Goal: Task Accomplishment & Management: Complete application form

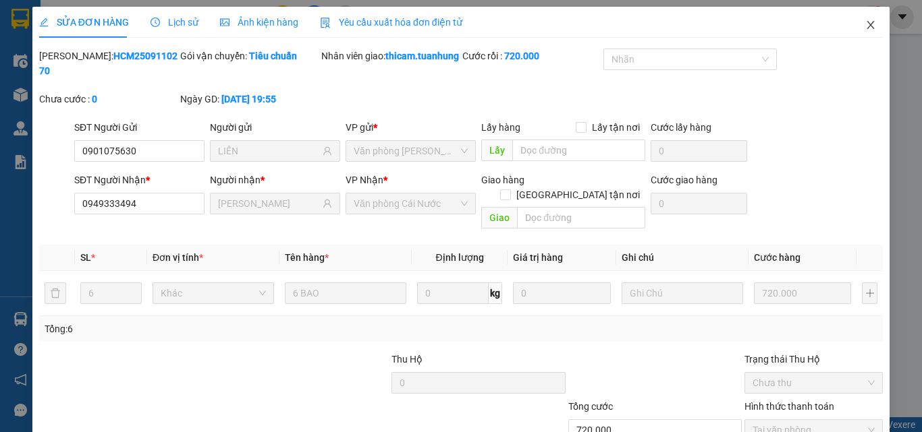
click at [859, 32] on span "Close" at bounding box center [870, 26] width 38 height 38
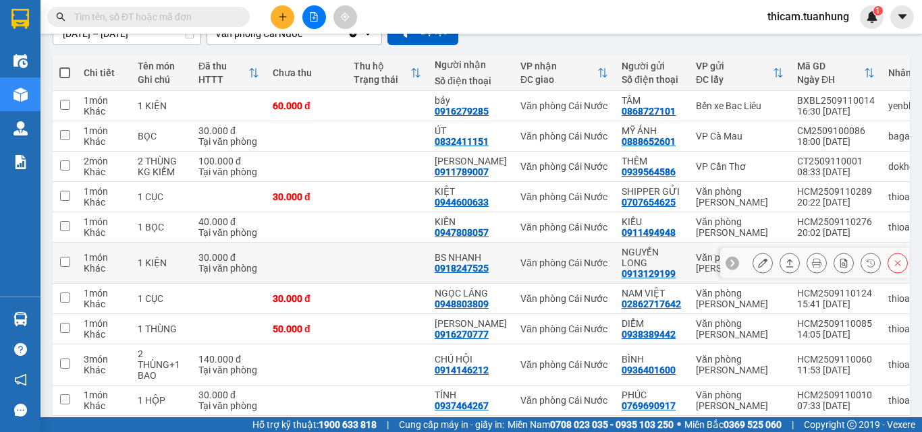
scroll to position [194, 0]
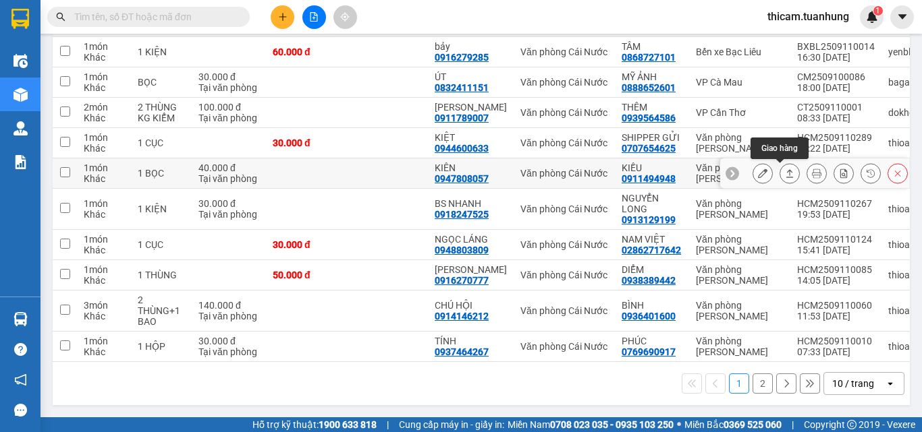
click at [780, 173] on button at bounding box center [789, 174] width 19 height 24
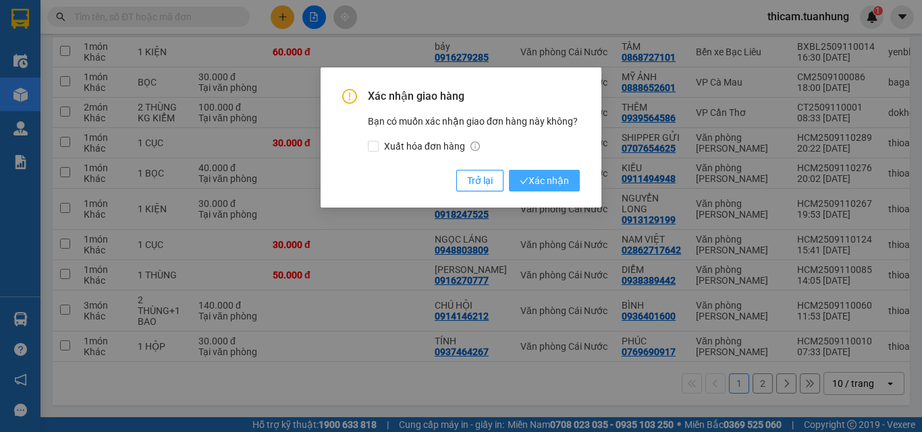
click at [559, 184] on span "Xác nhận" at bounding box center [544, 180] width 49 height 15
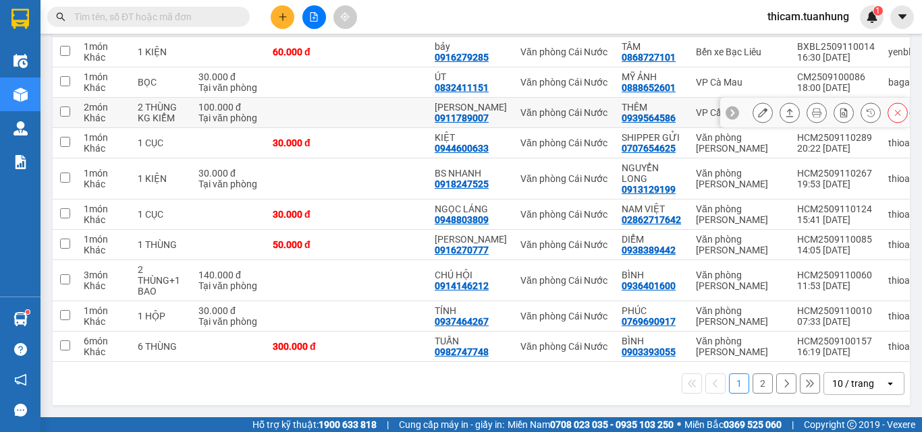
scroll to position [0, 0]
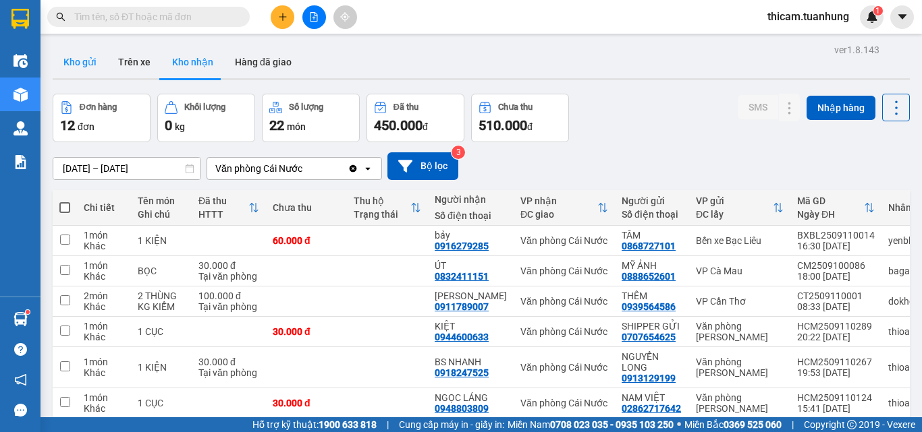
click at [90, 63] on button "Kho gửi" at bounding box center [80, 62] width 55 height 32
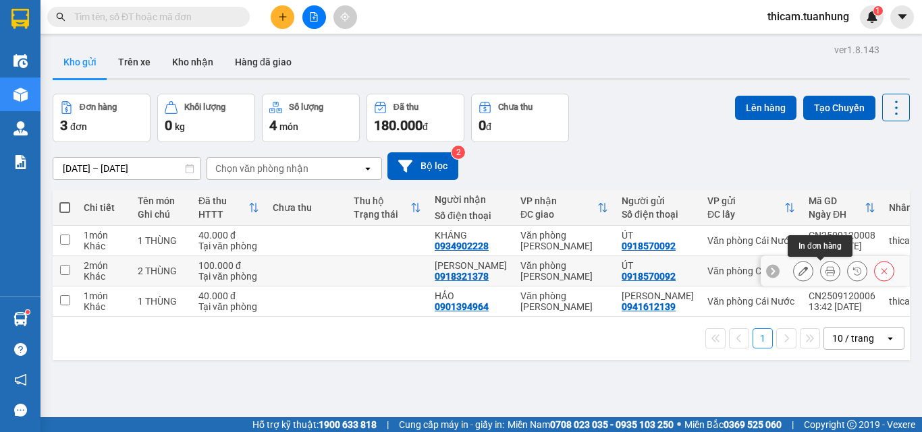
click at [825, 270] on icon at bounding box center [829, 271] width 9 height 9
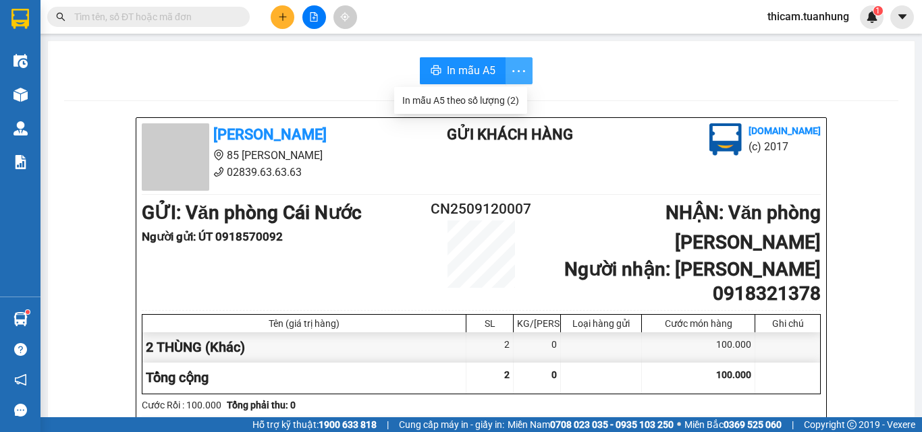
click at [514, 63] on icon "more" at bounding box center [518, 71] width 17 height 17
click at [517, 71] on icon "more" at bounding box center [518, 71] width 17 height 17
click at [503, 100] on div "In mẫu A5 theo số lượng (2)" at bounding box center [460, 100] width 117 height 15
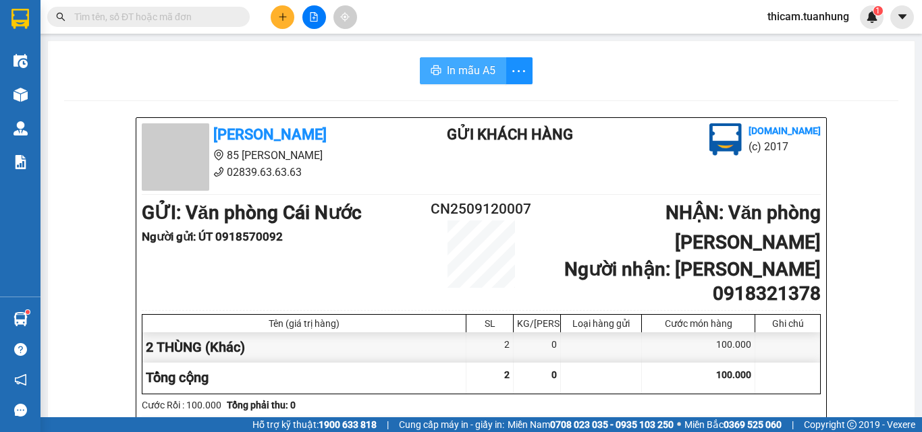
click at [480, 78] on span "In mẫu A5" at bounding box center [471, 70] width 49 height 17
click at [171, 11] on input "text" at bounding box center [153, 16] width 159 height 15
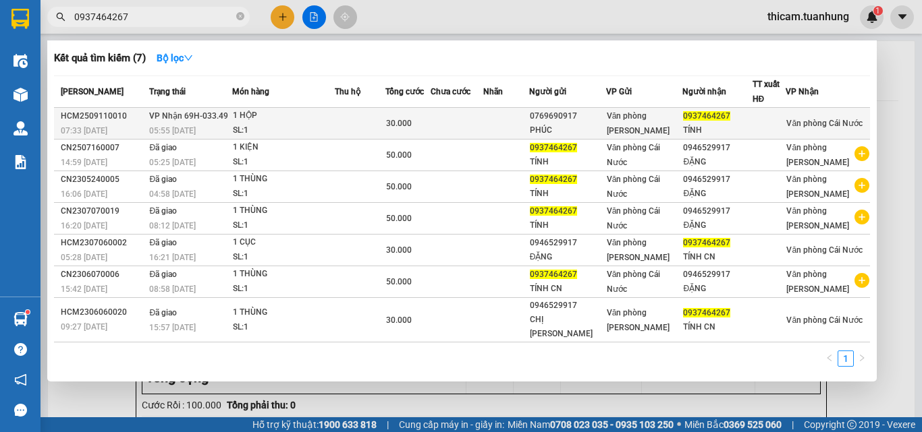
type input "0937464267"
click at [654, 128] on span "Văn phòng Hồ Chí Minh" at bounding box center [638, 123] width 63 height 24
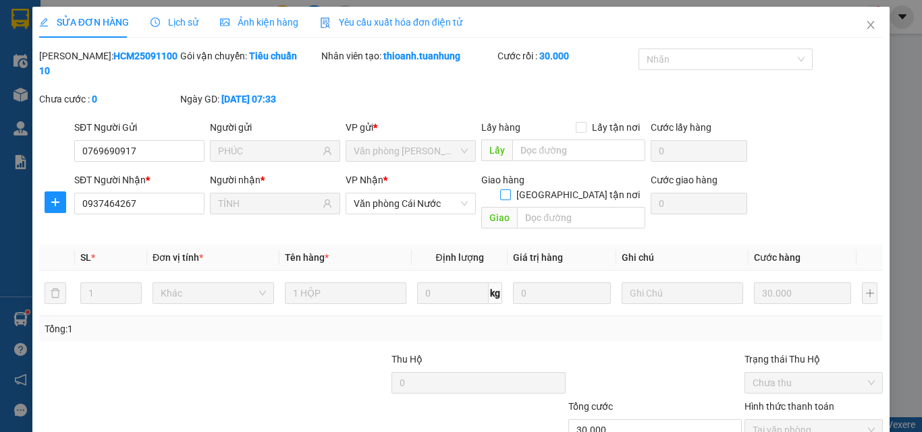
type input "0769690917"
type input "PHÚC"
type input "0937464267"
type input "TÍNH"
type input "30.000"
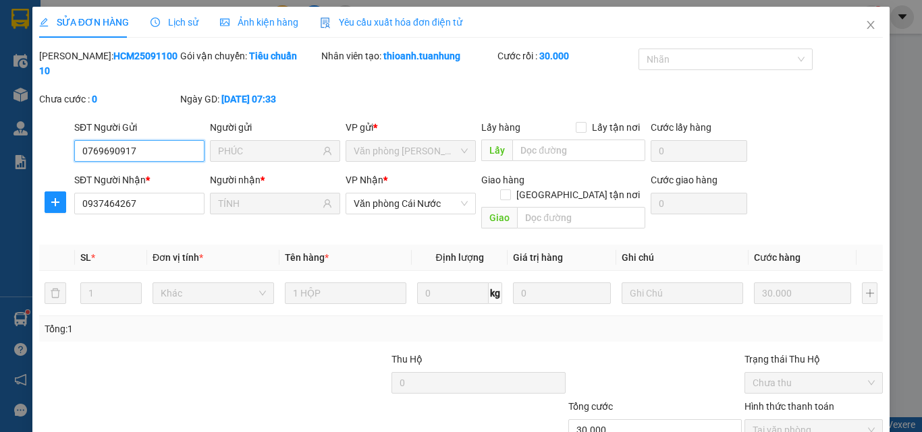
scroll to position [69, 0]
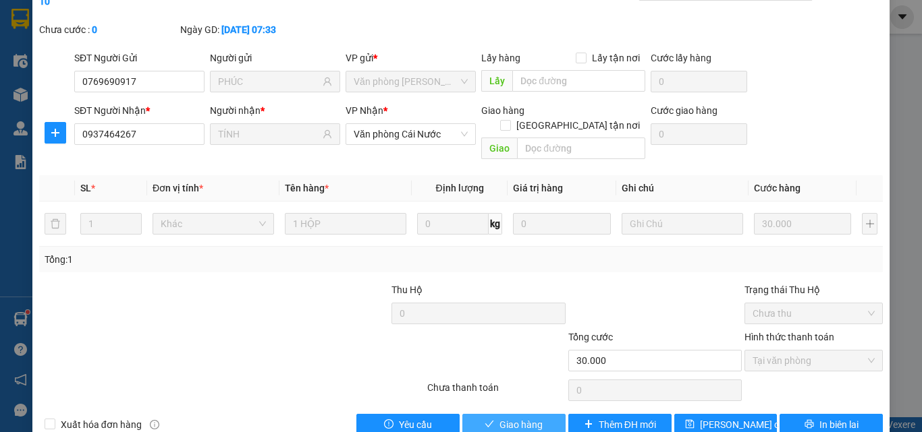
click at [514, 418] on span "Giao hàng" at bounding box center [520, 425] width 43 height 15
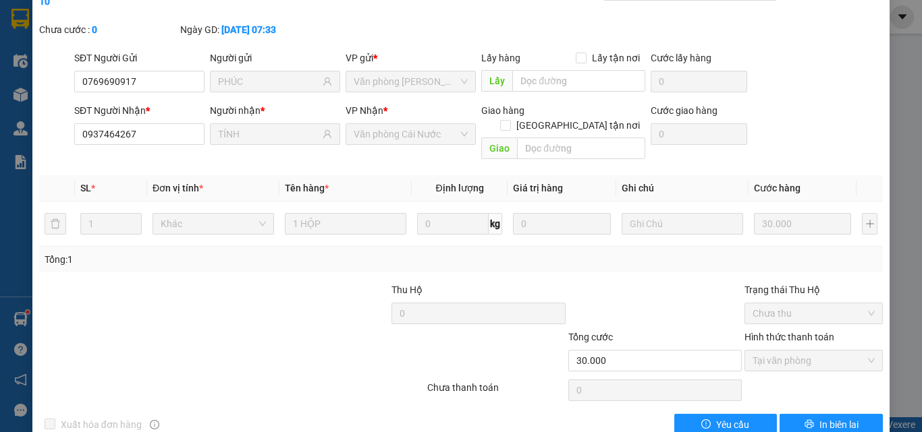
scroll to position [0, 0]
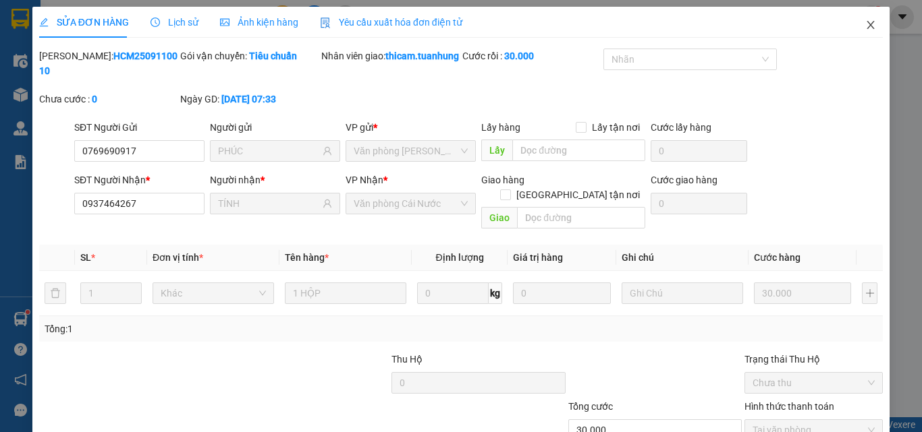
click at [865, 22] on icon "close" at bounding box center [870, 25] width 11 height 11
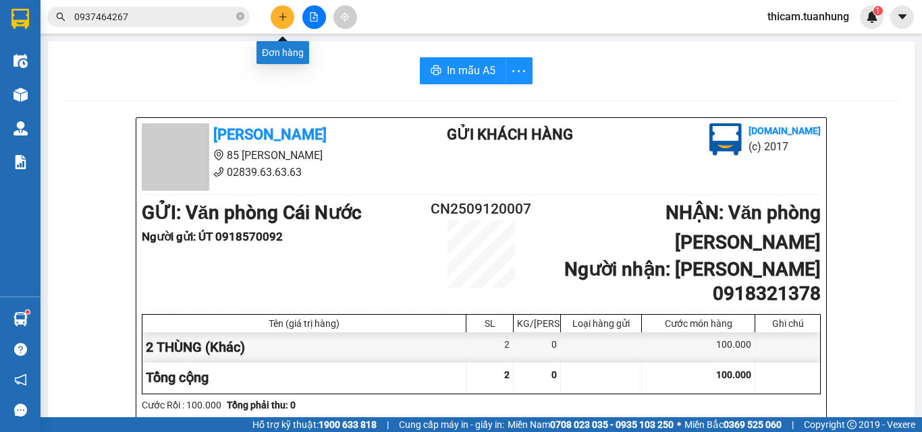
click at [279, 16] on icon "plus" at bounding box center [282, 16] width 9 height 9
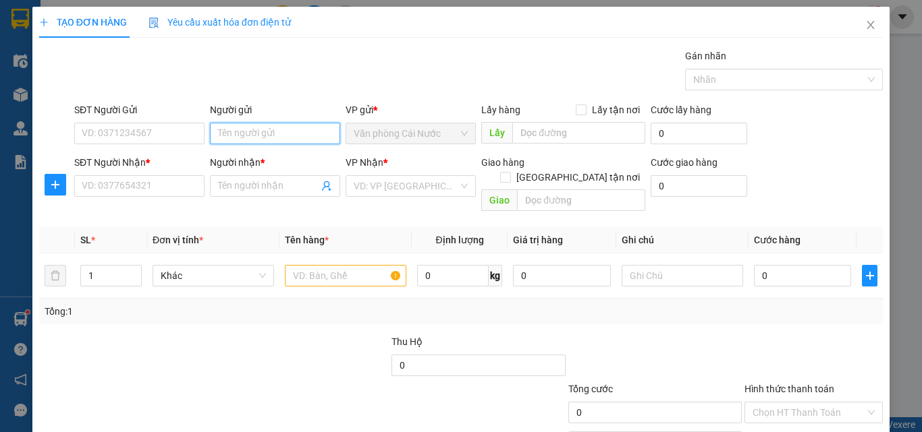
click at [242, 138] on input "Người gửi" at bounding box center [275, 134] width 130 height 22
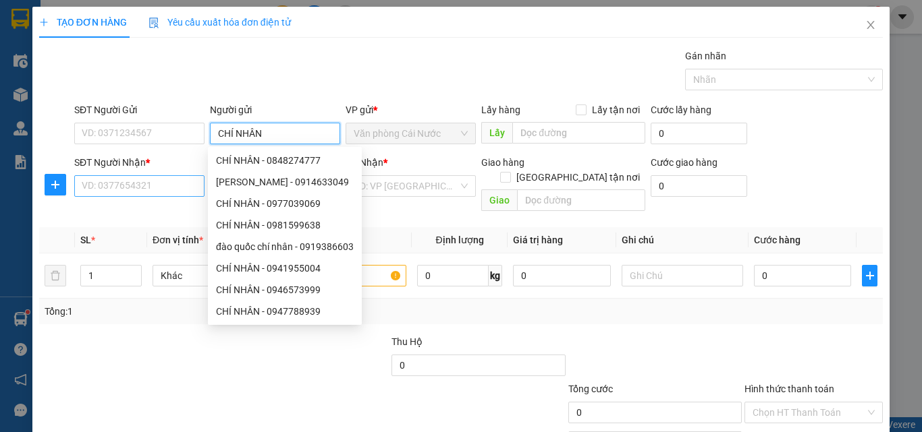
type input "CHÍ NHÂN"
click at [173, 192] on input "SĐT Người Nhận *" at bounding box center [139, 186] width 130 height 22
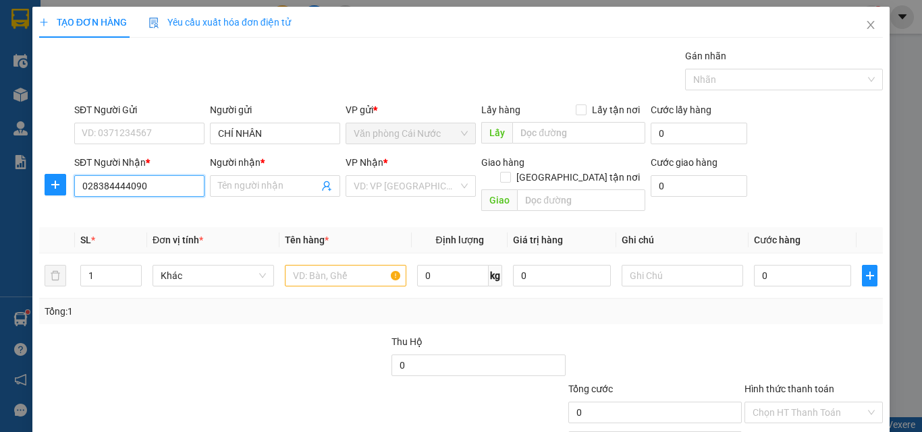
click at [107, 186] on input "028384444090" at bounding box center [139, 186] width 130 height 22
click at [111, 187] on input "028384444090" at bounding box center [139, 186] width 130 height 22
type input "02838444090"
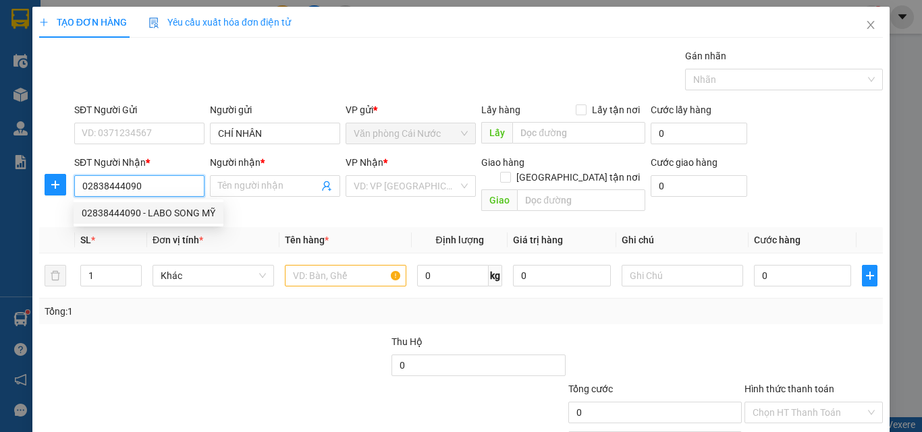
click at [173, 209] on div "02838444090 - LABO SONG MỸ" at bounding box center [149, 213] width 134 height 15
type input "LABO SONG MỸ"
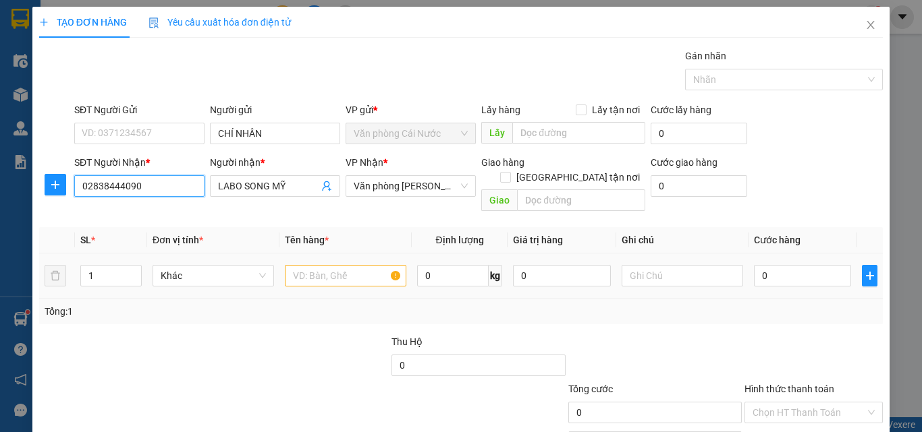
type input "02838444090"
click at [329, 265] on input "text" at bounding box center [345, 276] width 121 height 22
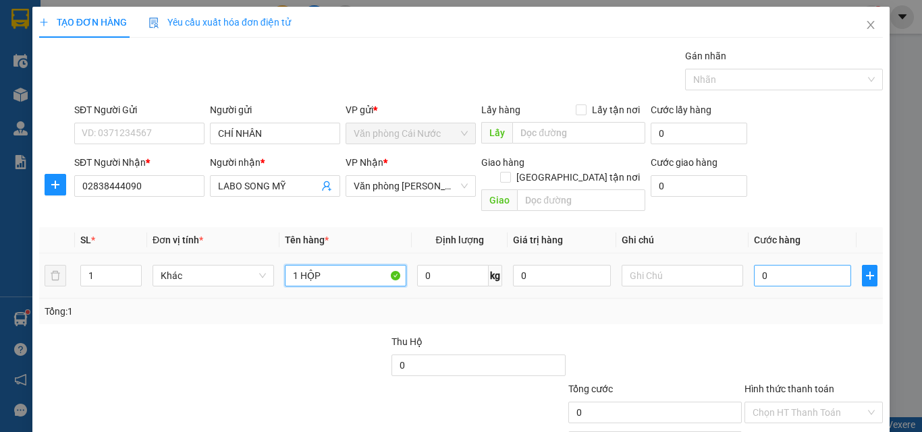
type input "1 HỘP"
click at [783, 265] on input "0" at bounding box center [802, 276] width 97 height 22
type input "3"
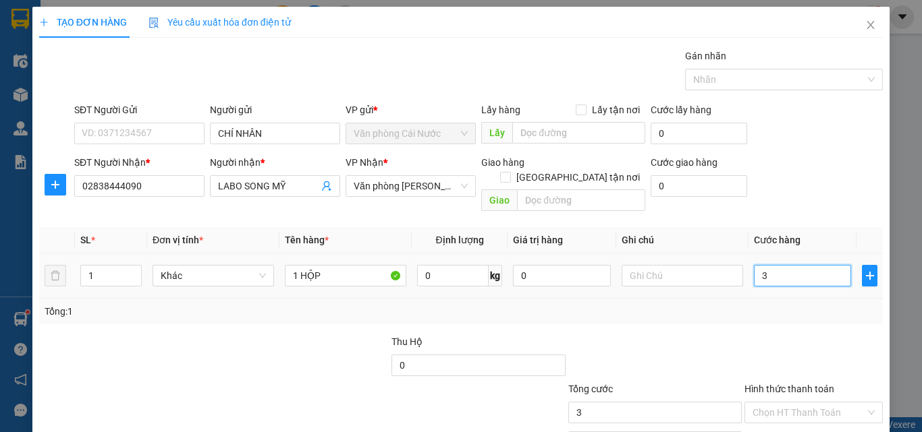
type input "30"
type input "30.000"
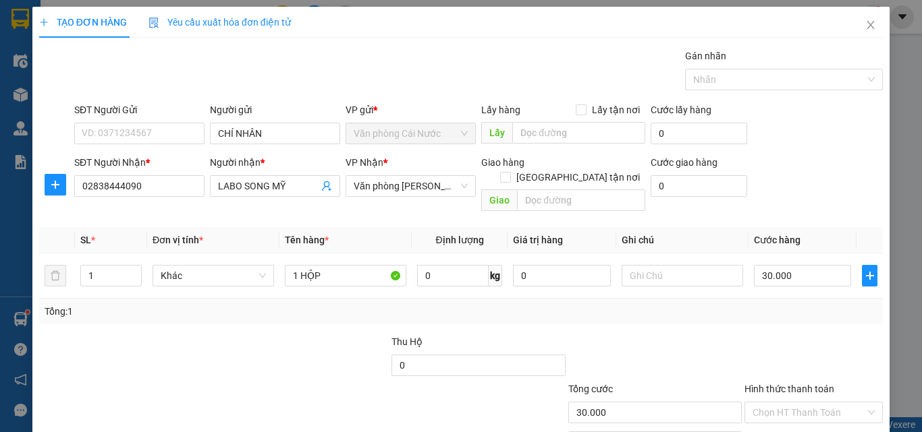
click at [730, 304] on div "Tổng: 1" at bounding box center [461, 311] width 833 height 15
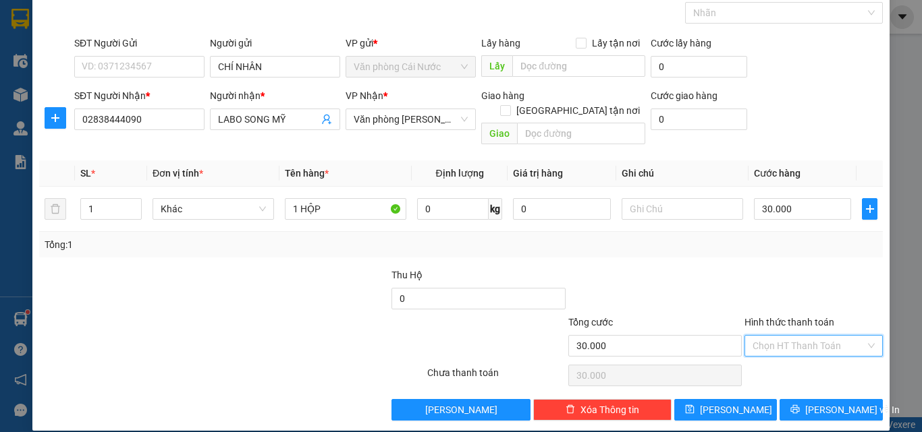
click at [791, 341] on input "Hình thức thanh toán" at bounding box center [808, 346] width 113 height 20
click at [791, 357] on div "Tại văn phòng" at bounding box center [805, 358] width 121 height 15
type input "0"
click at [814, 403] on span "[PERSON_NAME] và In" at bounding box center [852, 410] width 94 height 15
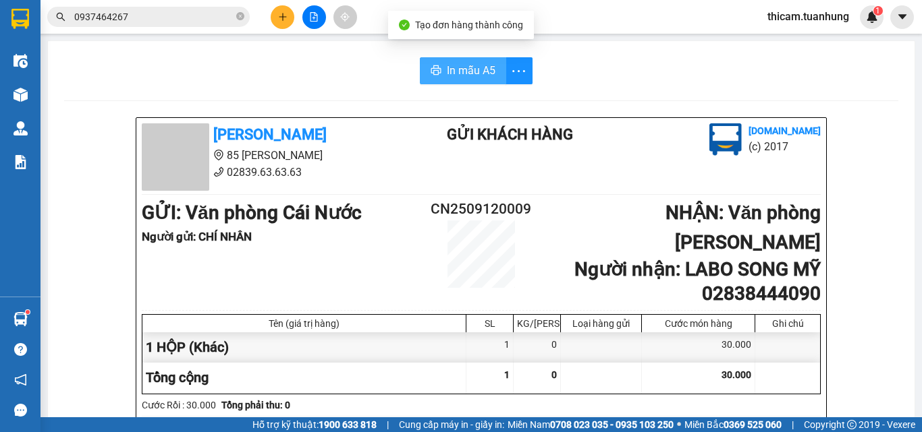
click at [469, 76] on span "In mẫu A5" at bounding box center [471, 70] width 49 height 17
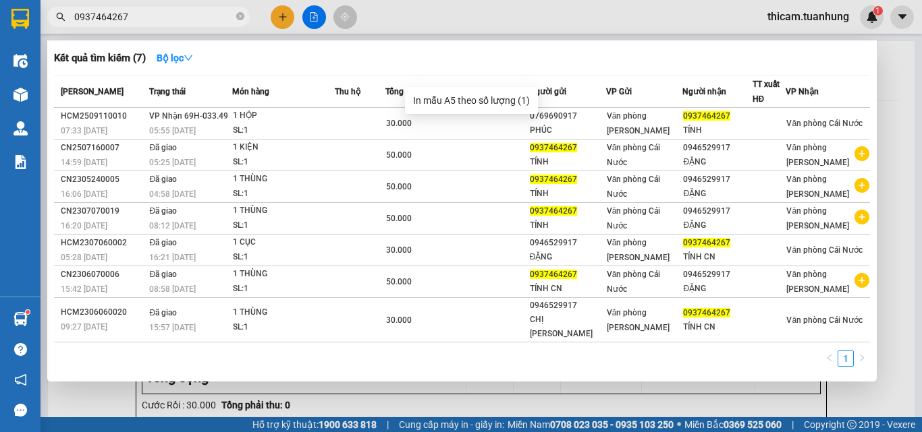
click at [156, 17] on input "0937464267" at bounding box center [153, 16] width 159 height 15
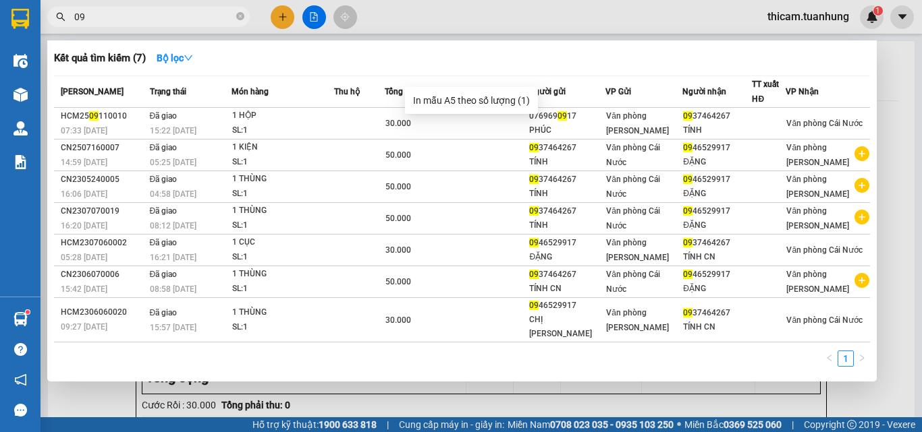
type input "0"
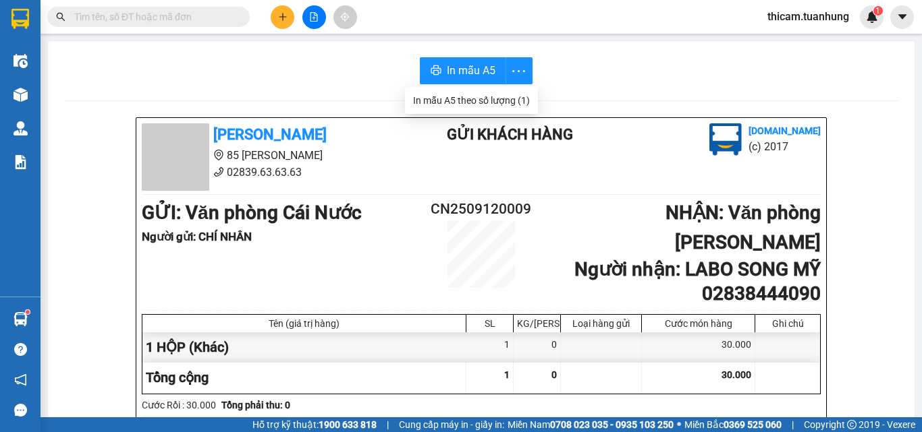
type input "0"
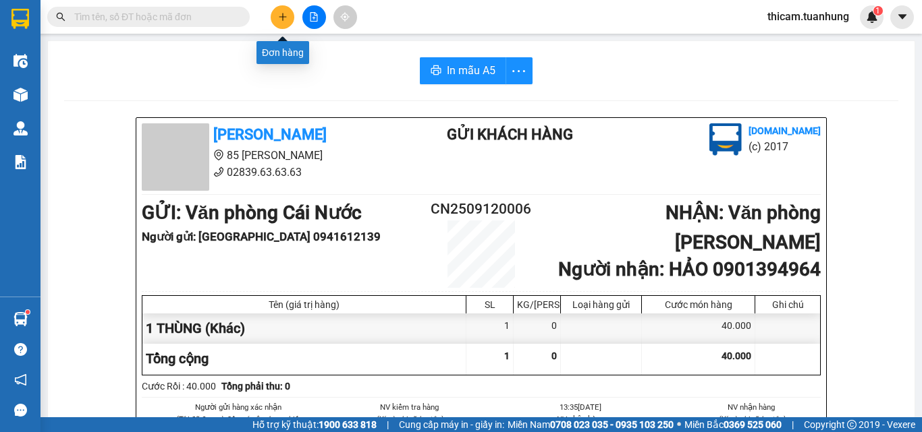
click at [276, 20] on button at bounding box center [283, 17] width 24 height 24
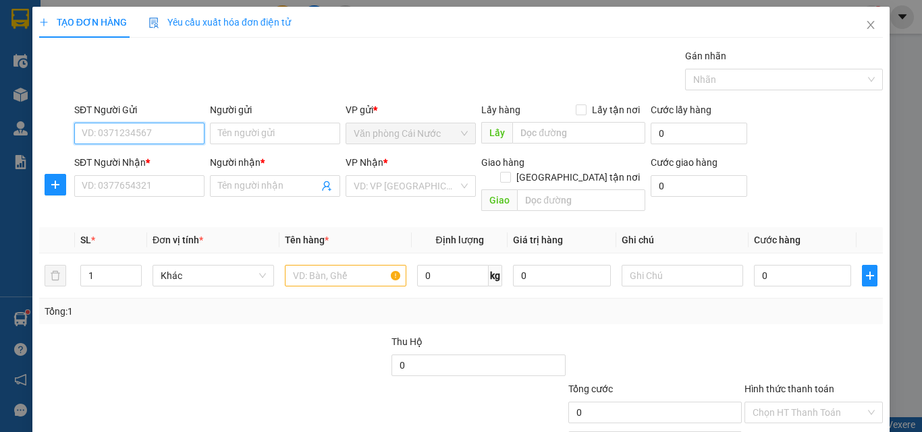
click at [177, 131] on input "SĐT Người Gửi" at bounding box center [139, 134] width 130 height 22
click at [137, 138] on input "SĐT Người Gửi" at bounding box center [139, 134] width 130 height 22
click at [132, 138] on input "SĐT Người Gửi" at bounding box center [139, 134] width 130 height 22
type input "0918570092"
click at [132, 157] on div "0918570092 - ÚT" at bounding box center [138, 160] width 113 height 15
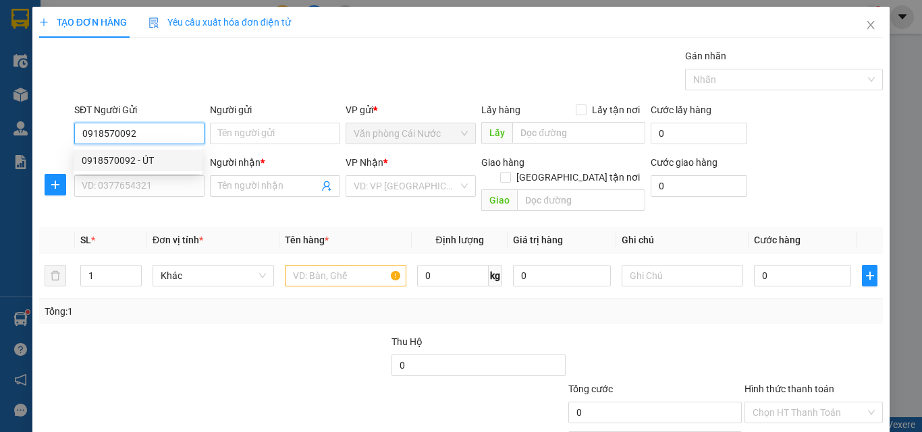
type input "ÚT"
type input "0918570092"
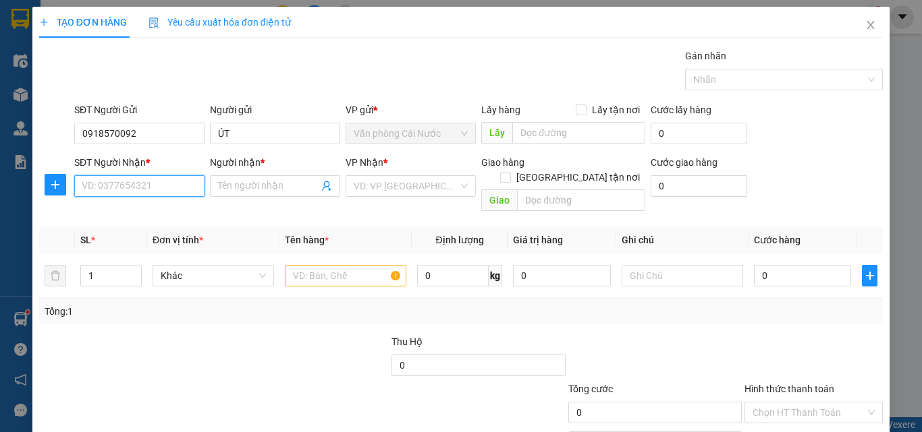
click at [132, 182] on input "SĐT Người Nhận *" at bounding box center [139, 186] width 130 height 22
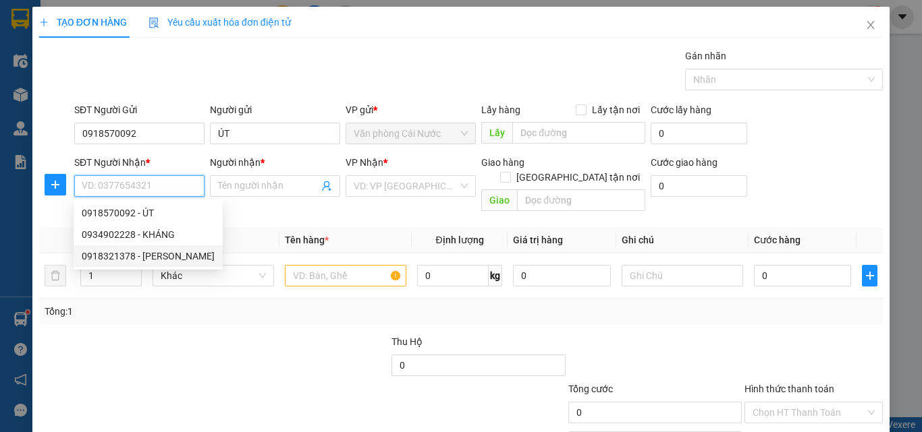
click at [147, 258] on div "0918321378 - MINH HUỆ" at bounding box center [148, 256] width 133 height 15
type input "0918321378"
type input "MINH HUỆ"
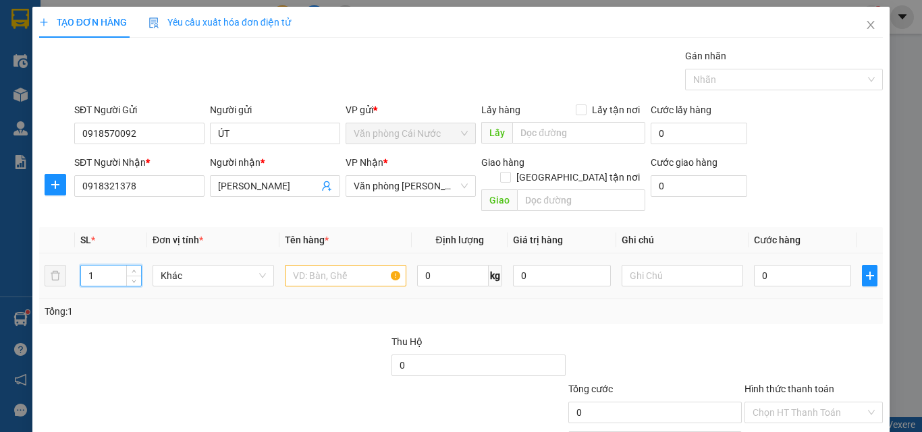
click at [109, 266] on input "1" at bounding box center [111, 276] width 60 height 20
type input "2"
click at [322, 265] on input "text" at bounding box center [345, 276] width 121 height 22
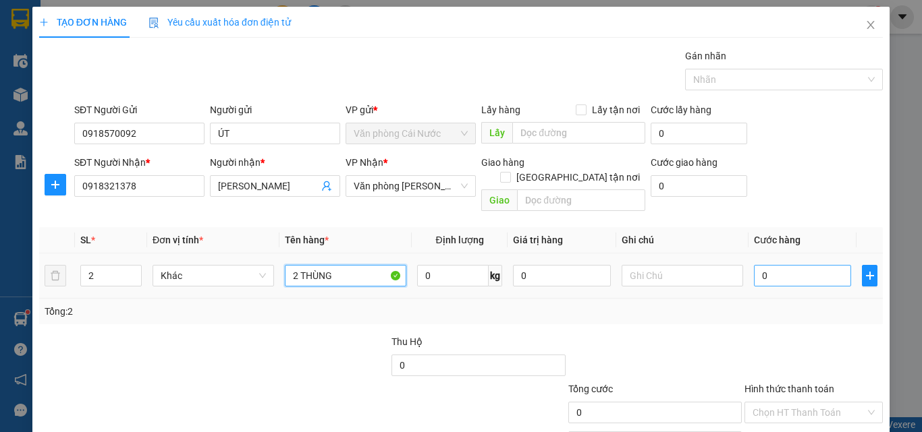
type input "2 THÙNG"
click at [788, 265] on input "0" at bounding box center [802, 276] width 97 height 22
type input "1"
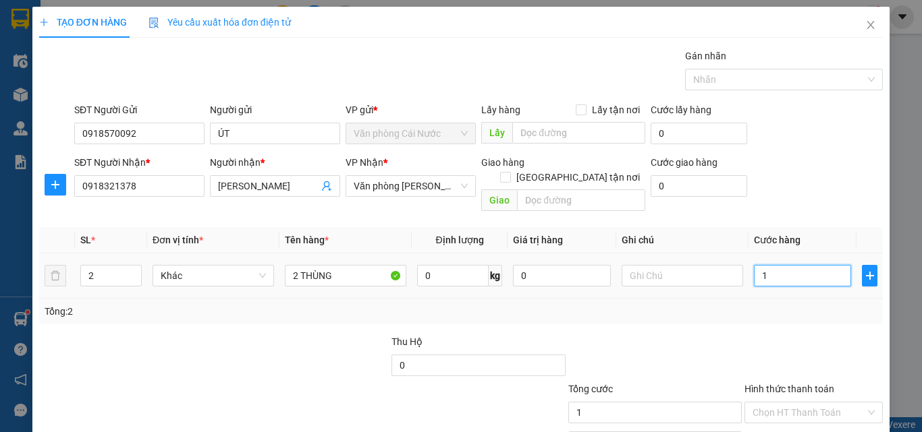
type input "10"
type input "100"
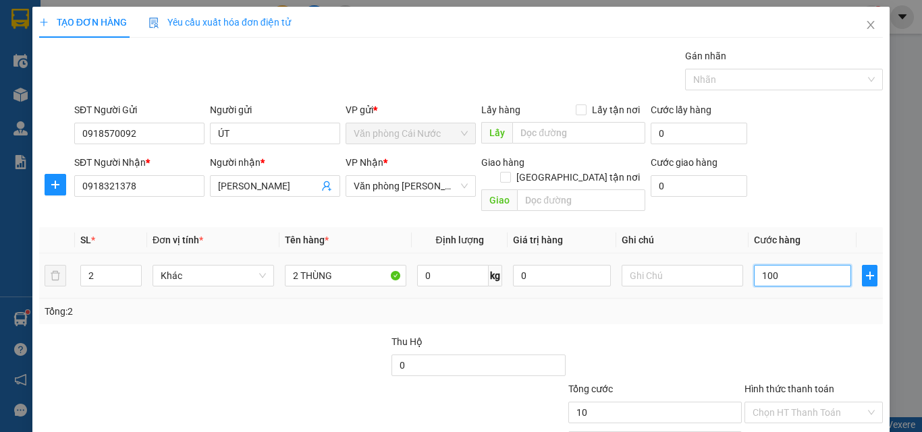
type input "100"
type input "100.000"
click at [786, 299] on div "Tổng: 2" at bounding box center [460, 312] width 843 height 26
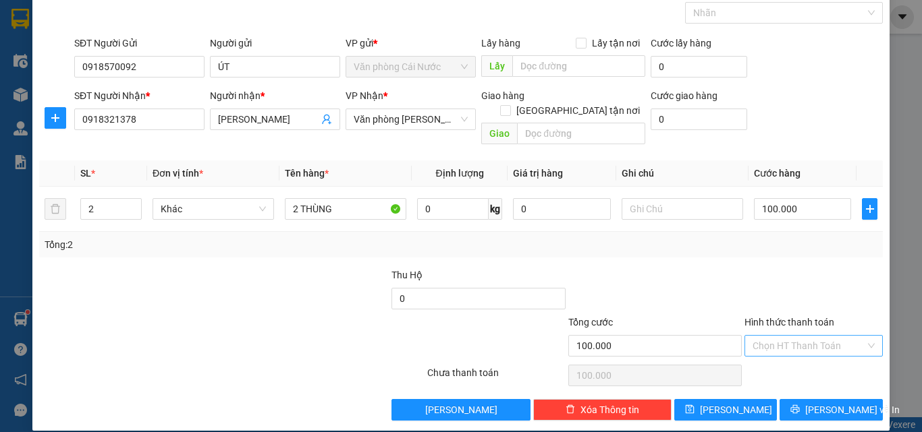
click at [802, 336] on input "Hình thức thanh toán" at bounding box center [808, 346] width 113 height 20
click at [792, 356] on div "Tại văn phòng" at bounding box center [805, 358] width 121 height 15
type input "0"
click at [819, 403] on span "Lưu và In" at bounding box center [852, 410] width 94 height 15
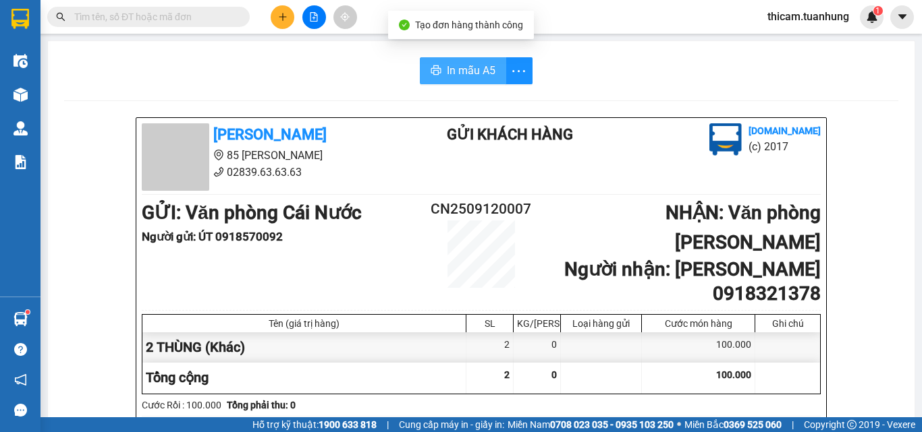
click at [462, 70] on span "In mẫu A5" at bounding box center [471, 70] width 49 height 17
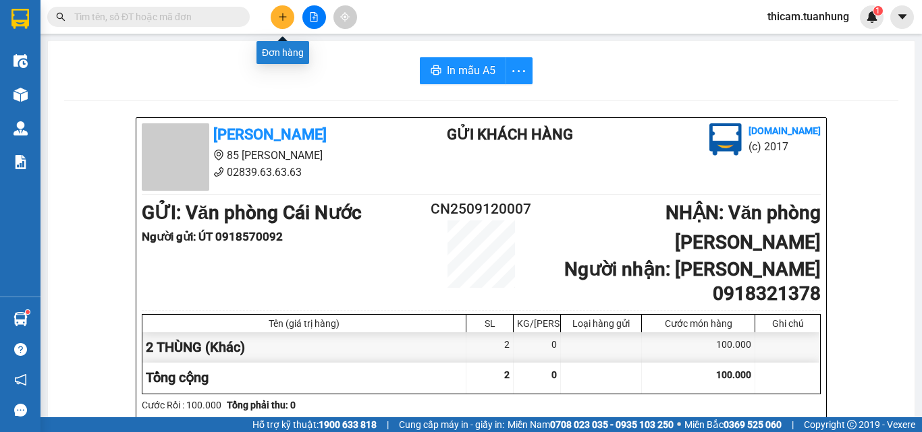
click at [281, 21] on icon "plus" at bounding box center [282, 16] width 9 height 9
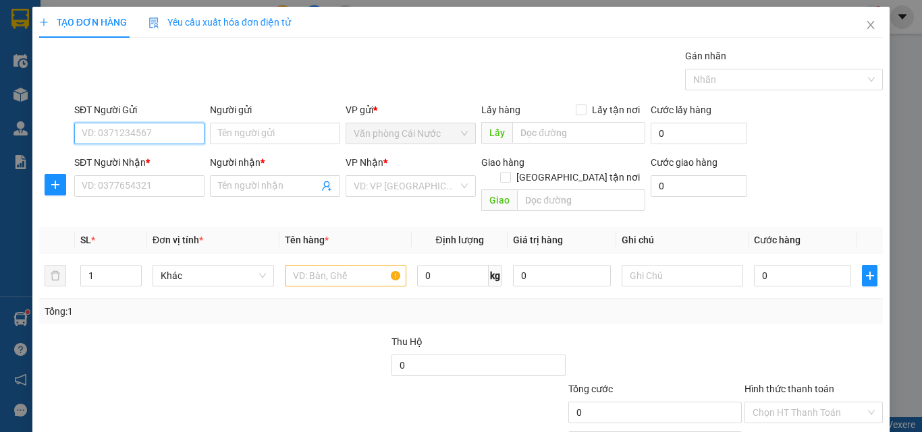
click at [165, 130] on input "SĐT Người Gửi" at bounding box center [139, 134] width 130 height 22
type input "0918570092"
click at [142, 161] on div "0918570092 - ÚT" at bounding box center [138, 160] width 113 height 15
type input "ÚT"
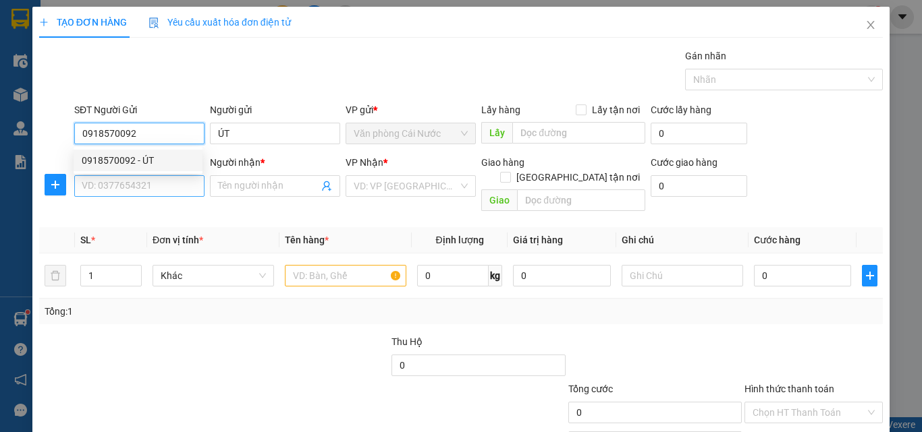
type input "0918570092"
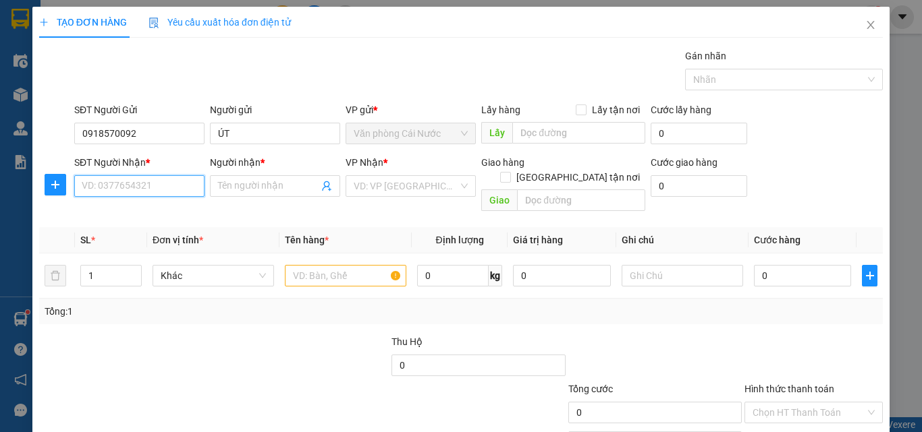
click at [124, 192] on input "SĐT Người Nhận *" at bounding box center [139, 186] width 130 height 22
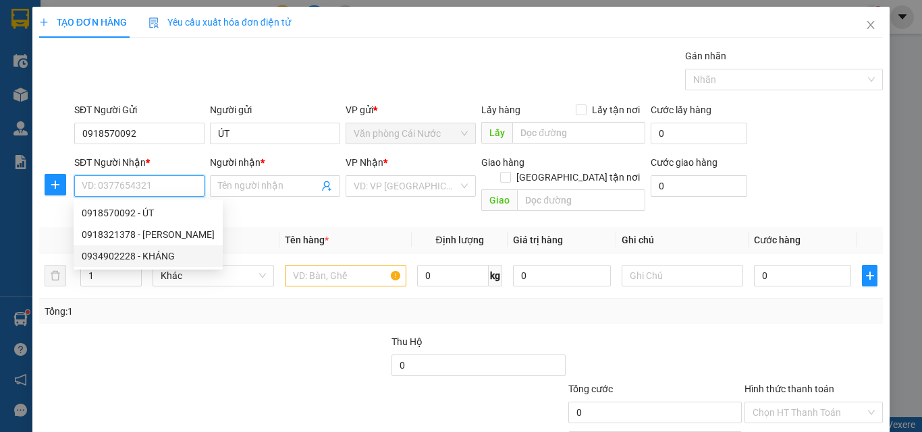
click at [148, 256] on div "0934902228 - KHÁNG" at bounding box center [148, 256] width 133 height 15
type input "0934902228"
type input "KHÁNG"
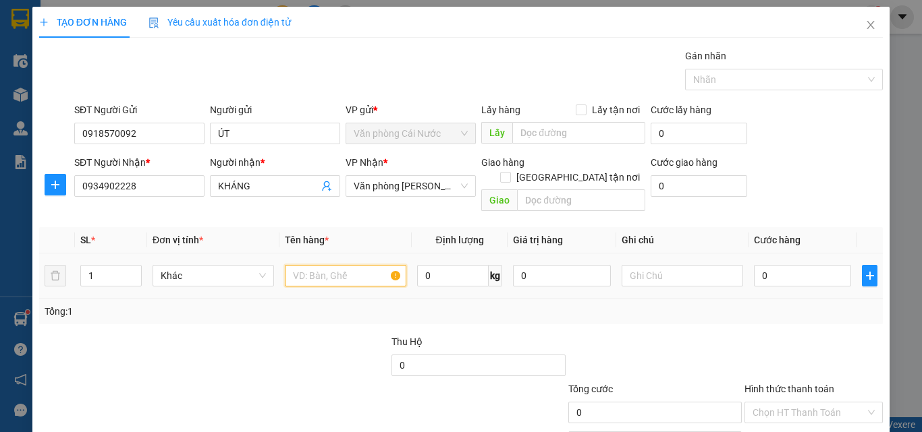
click at [296, 265] on input "text" at bounding box center [345, 276] width 121 height 22
type input "1 THÙNG"
click at [793, 265] on input "0" at bounding box center [802, 276] width 97 height 22
type input "4"
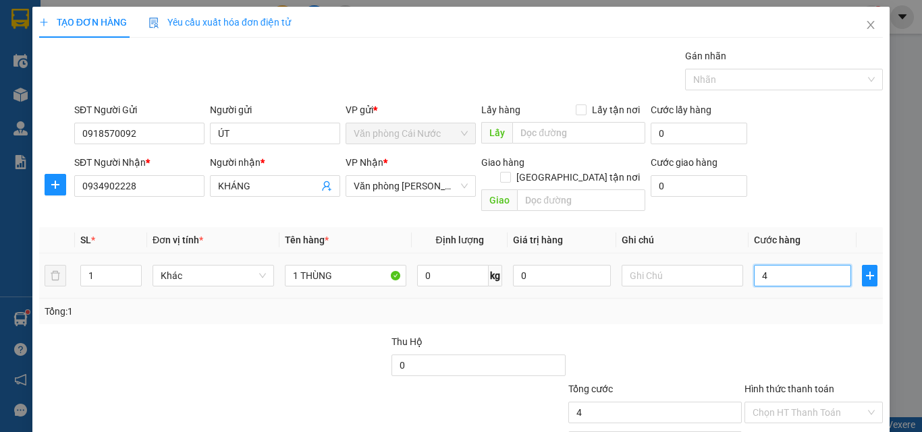
type input "4"
type input "40"
type input "40.000"
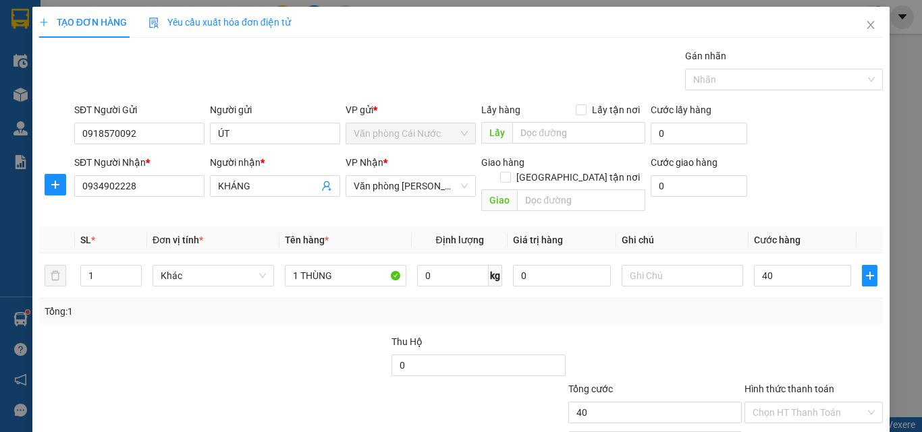
type input "40.000"
click at [791, 304] on div "Tổng: 1" at bounding box center [461, 311] width 833 height 15
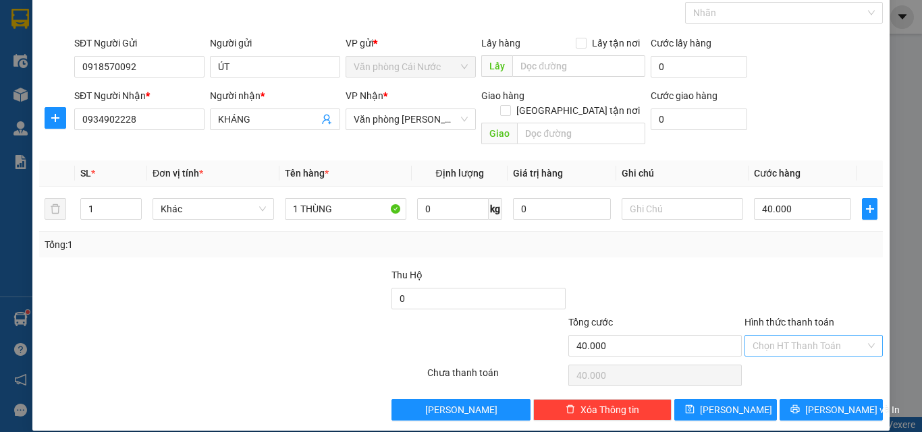
click at [799, 336] on input "Hình thức thanh toán" at bounding box center [808, 346] width 113 height 20
click at [798, 355] on div "Tại văn phòng" at bounding box center [805, 358] width 121 height 15
type input "0"
click at [825, 403] on span "[PERSON_NAME] và In" at bounding box center [852, 410] width 94 height 15
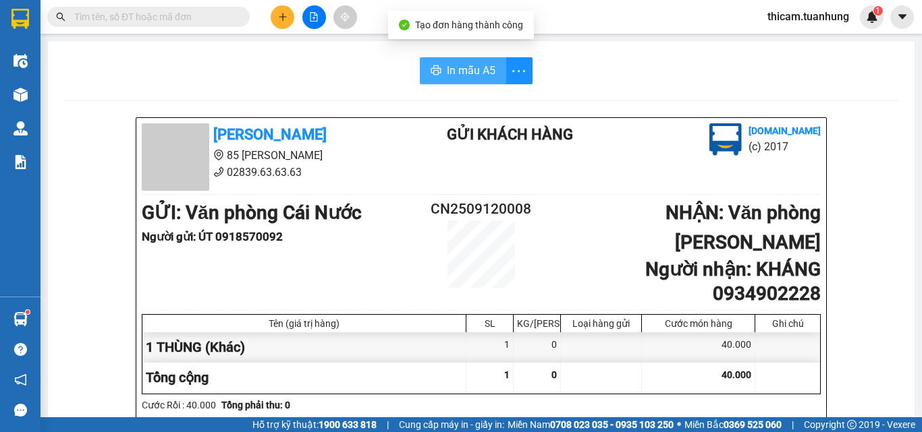
click at [466, 67] on span "In mẫu A5" at bounding box center [471, 70] width 49 height 17
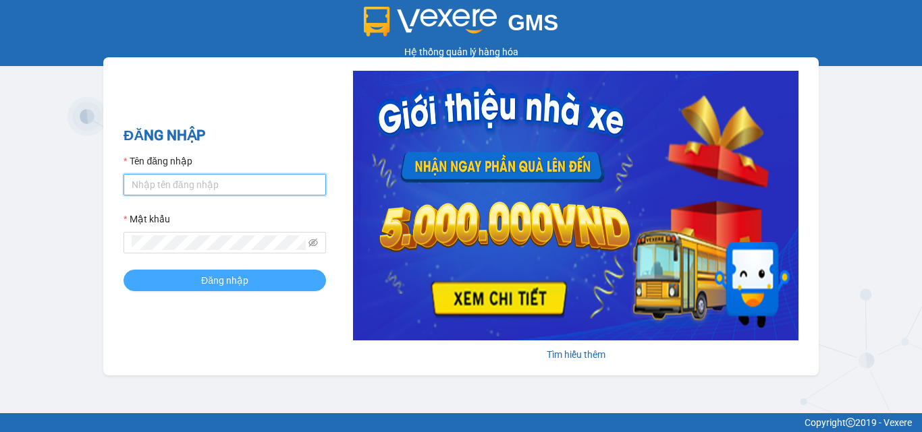
type input "thicam.tuanhung"
click at [215, 281] on span "Đăng nhập" at bounding box center [224, 280] width 47 height 15
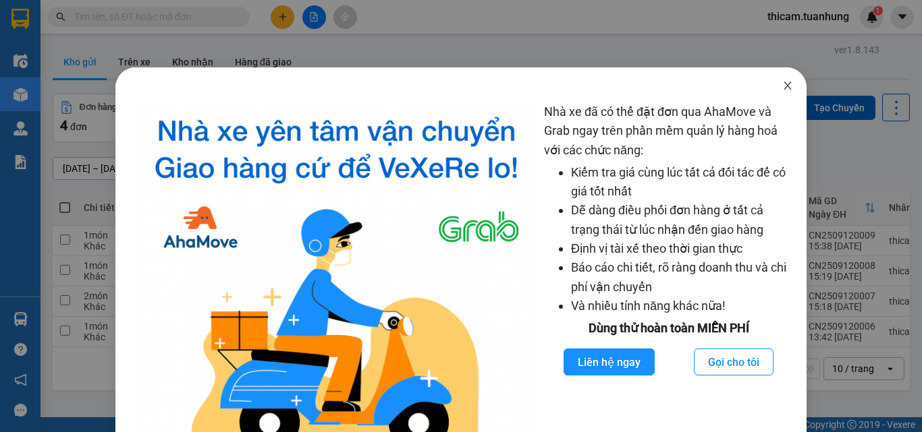
click at [782, 88] on icon "close" at bounding box center [787, 85] width 11 height 11
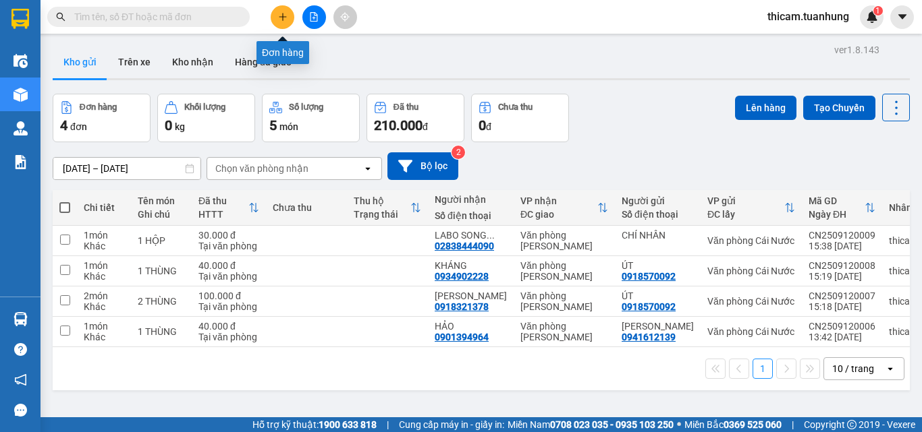
click at [285, 20] on icon "plus" at bounding box center [282, 16] width 9 height 9
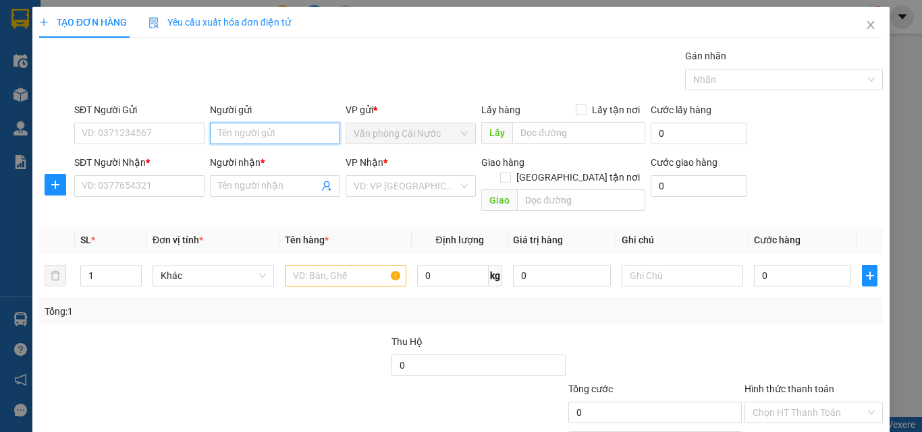
click at [234, 139] on input "Người gửi" at bounding box center [275, 134] width 130 height 22
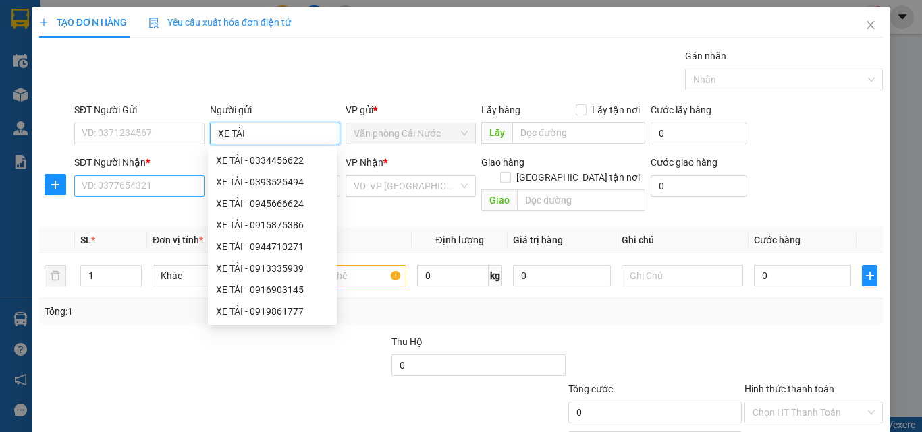
type input "XE TẢI"
click at [177, 181] on input "SĐT Người Nhận *" at bounding box center [139, 186] width 130 height 22
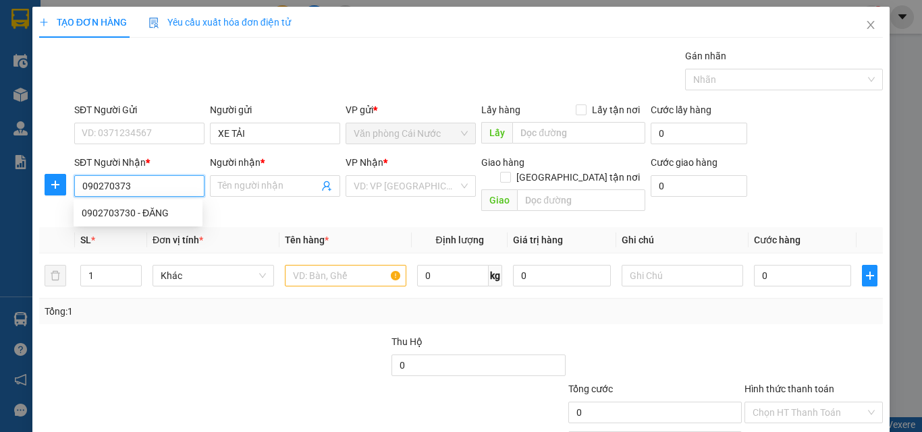
type input "0902703730"
click at [148, 211] on div "0902703730 - ĐĂNG" at bounding box center [138, 213] width 113 height 15
type input "ĐĂNG"
type input "0902703730"
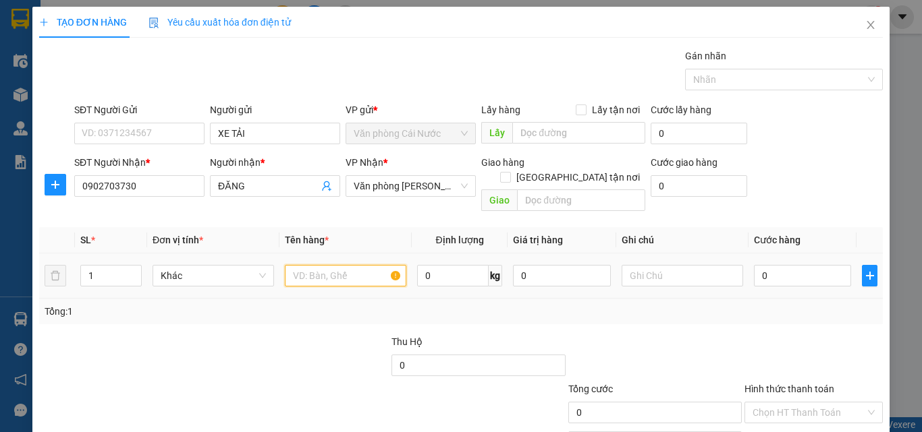
click at [324, 265] on input "text" at bounding box center [345, 276] width 121 height 22
type input "1 THÙNG"
click at [788, 267] on input "0" at bounding box center [802, 276] width 97 height 22
type input "4"
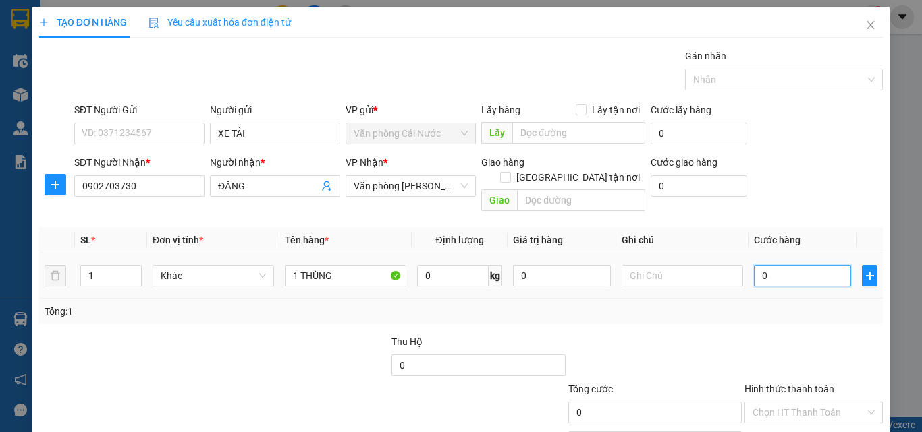
type input "4"
type input "40"
type input "40.000"
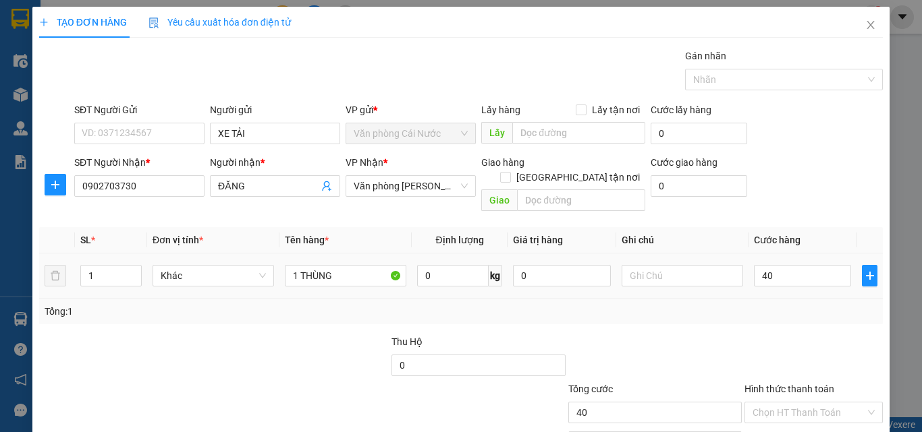
type input "40.000"
click at [780, 281] on td "40.000" at bounding box center [802, 276] width 108 height 45
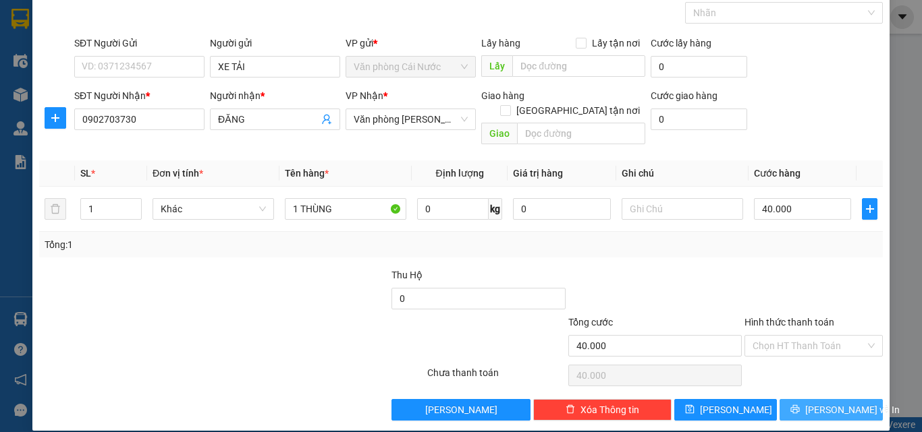
click at [835, 403] on span "Lưu và In" at bounding box center [852, 410] width 94 height 15
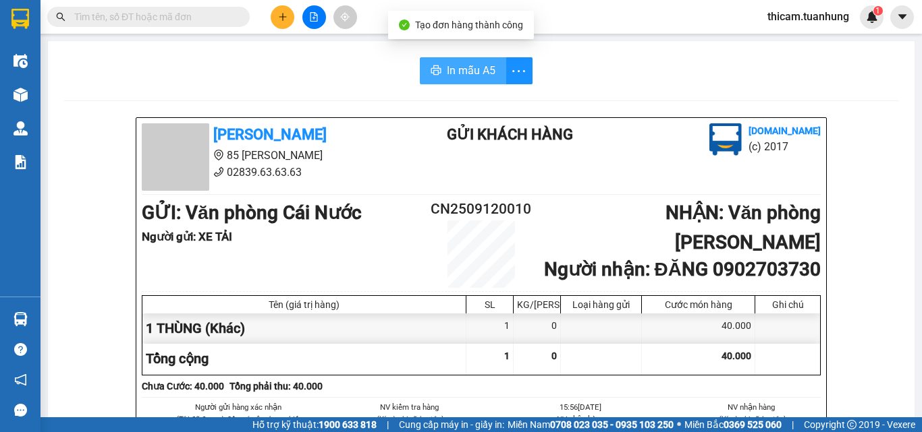
click at [479, 72] on span "In mẫu A5" at bounding box center [471, 70] width 49 height 17
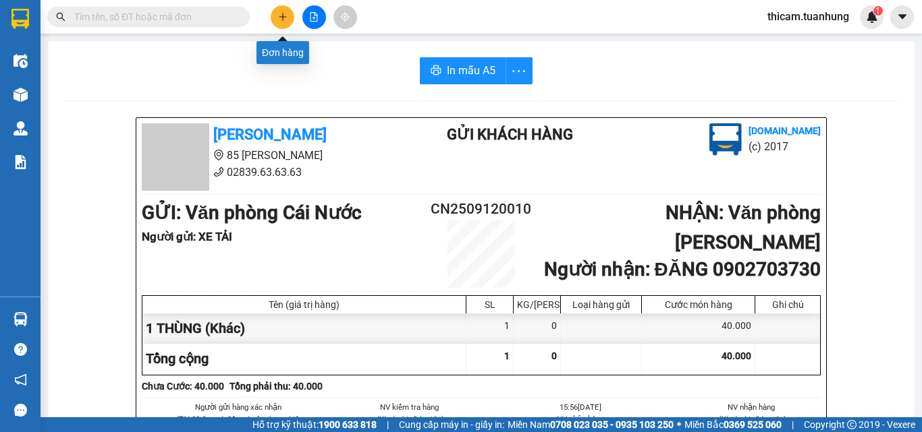
click at [287, 19] on button at bounding box center [283, 17] width 24 height 24
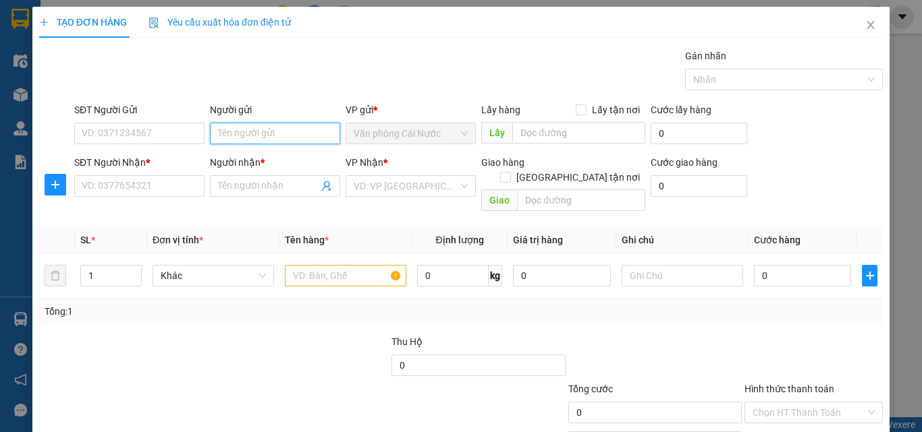
click at [271, 136] on input "Người gửi" at bounding box center [275, 134] width 130 height 22
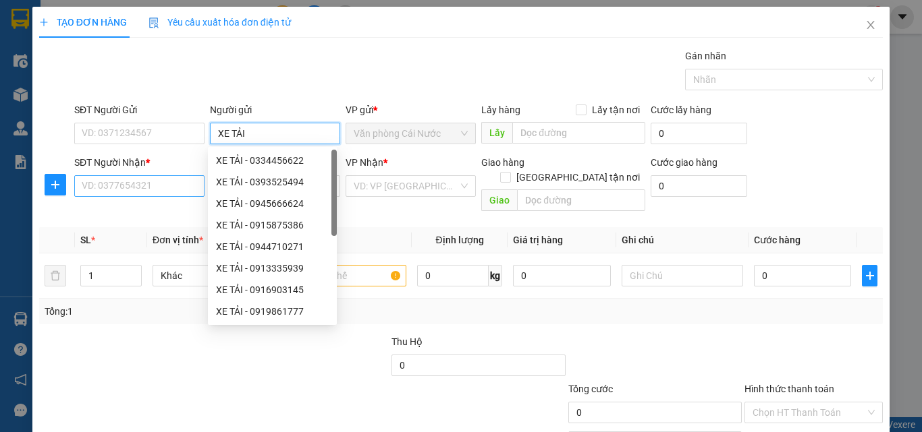
type input "XE TẢI"
click at [160, 181] on input "SĐT Người Nhận *" at bounding box center [139, 186] width 130 height 22
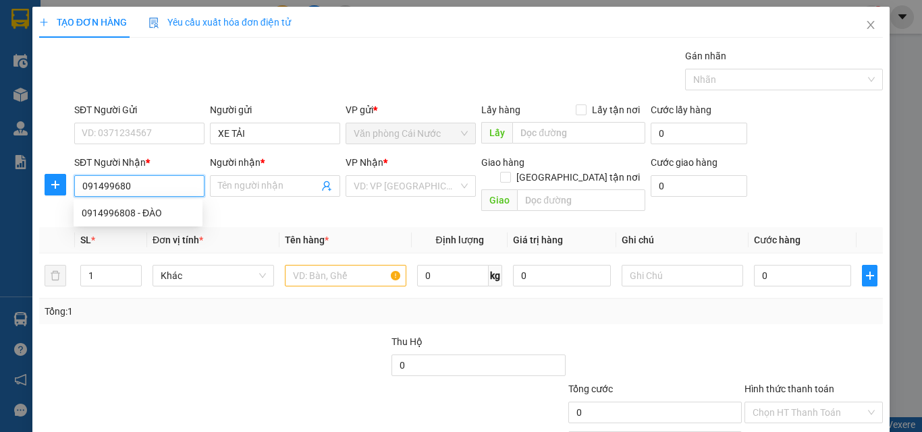
type input "0914996808"
click at [146, 215] on div "0914996808 - ĐÀO" at bounding box center [138, 213] width 113 height 15
type input "ĐÀO"
type input "0914996808"
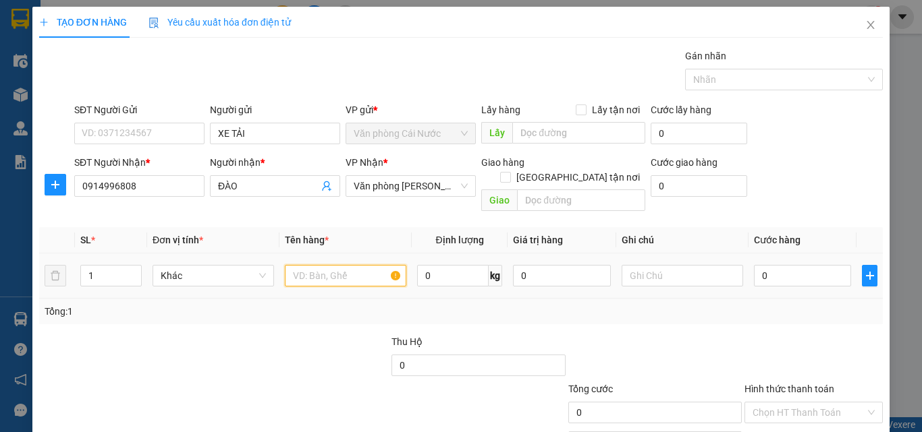
click at [327, 265] on input "text" at bounding box center [345, 276] width 121 height 22
type input "1 THÙNG"
click at [797, 265] on input "0" at bounding box center [802, 276] width 97 height 22
type input "7"
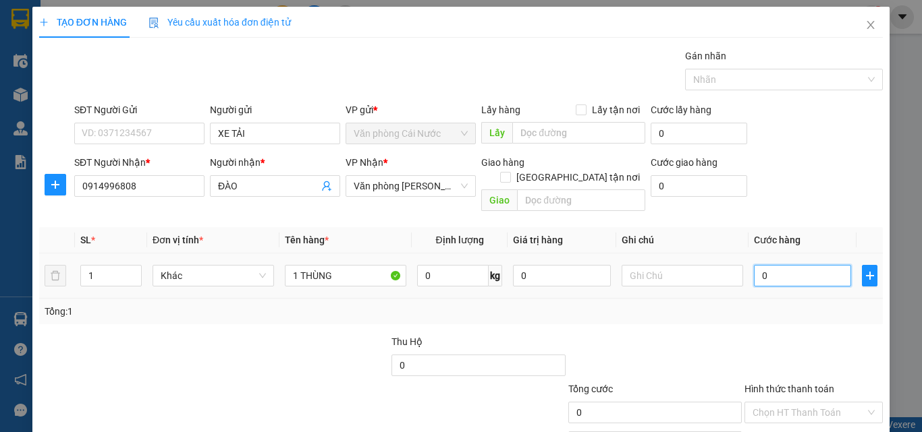
type input "7"
type input "70"
type input "70.000"
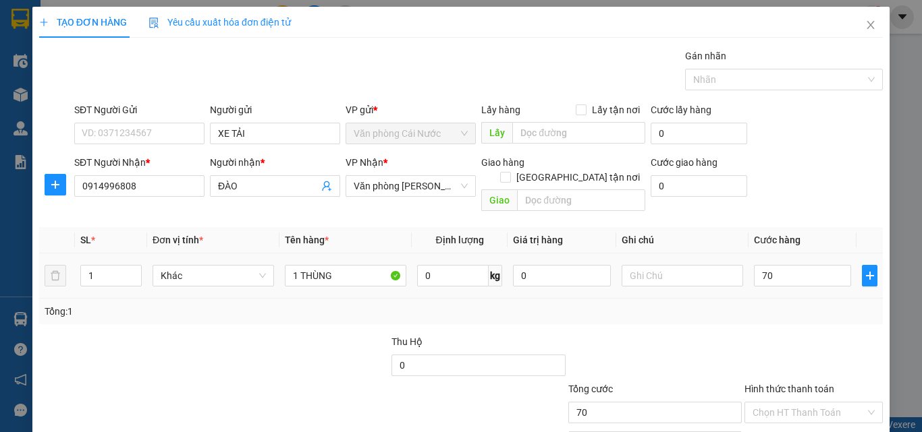
type input "70.000"
click at [756, 277] on td "70.000" at bounding box center [802, 276] width 108 height 45
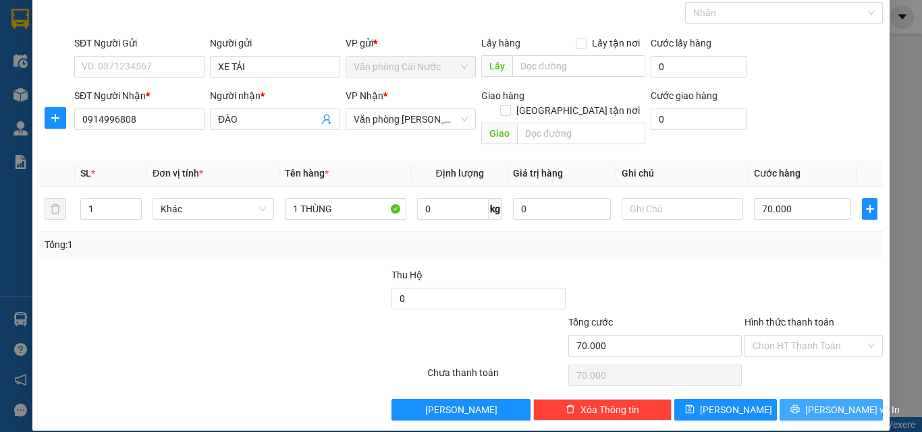
click at [849, 403] on button "Lưu và In" at bounding box center [830, 410] width 103 height 22
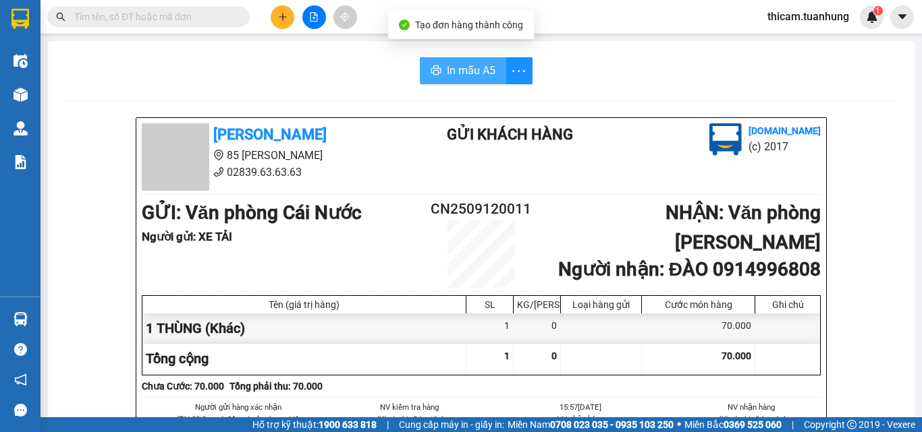
click at [470, 70] on span "In mẫu A5" at bounding box center [471, 70] width 49 height 17
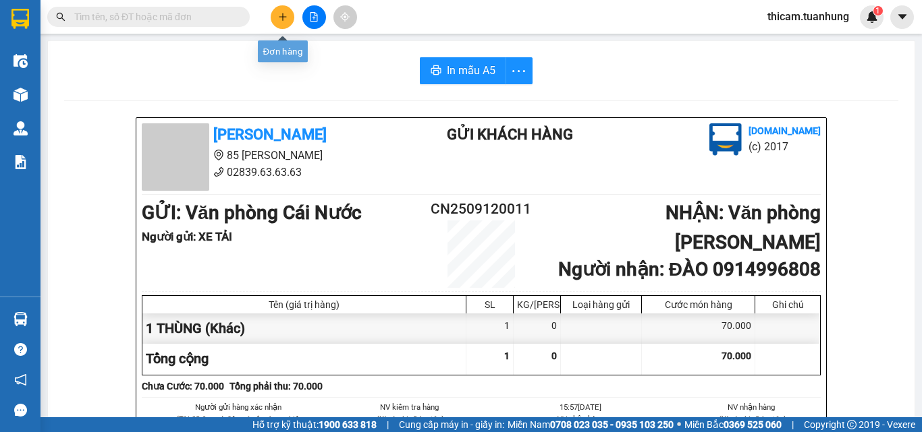
click at [280, 22] on button at bounding box center [283, 17] width 24 height 24
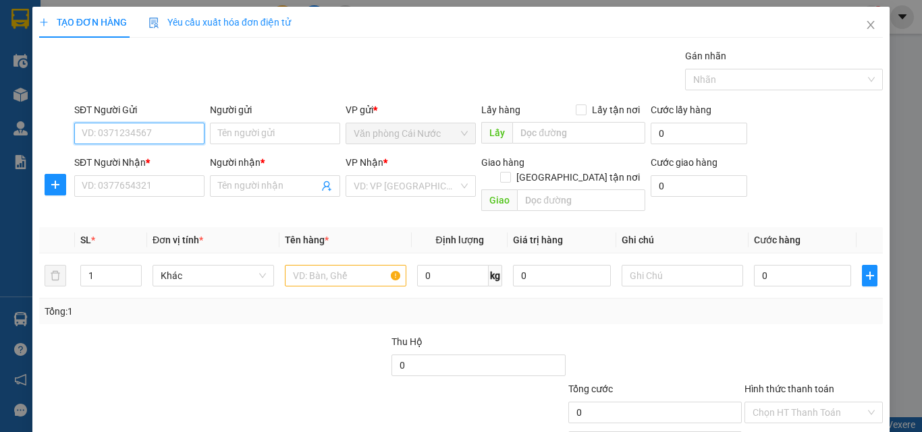
click at [168, 131] on input "SĐT Người Gửi" at bounding box center [139, 134] width 130 height 22
click at [179, 161] on div "0945036853 - Y DƯỢC SG CN" at bounding box center [145, 160] width 126 height 15
type input "0945036853"
type input "Y DƯỢC SG CN"
type input "0945036853"
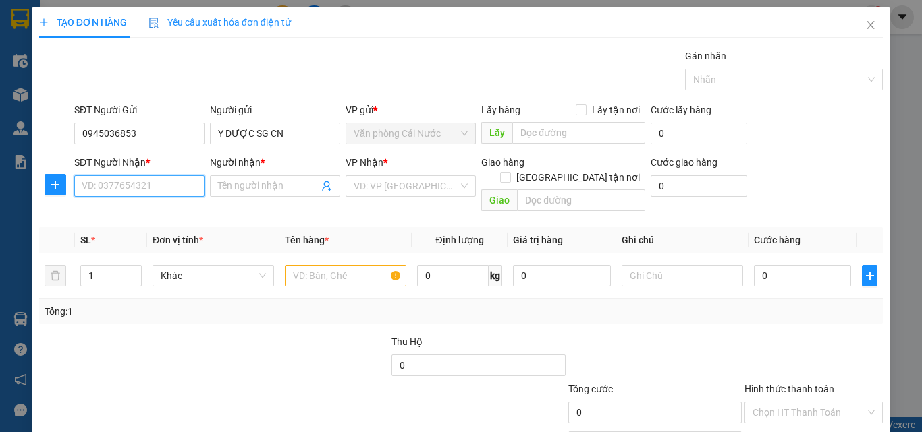
click at [159, 178] on input "SĐT Người Nhận *" at bounding box center [139, 186] width 130 height 22
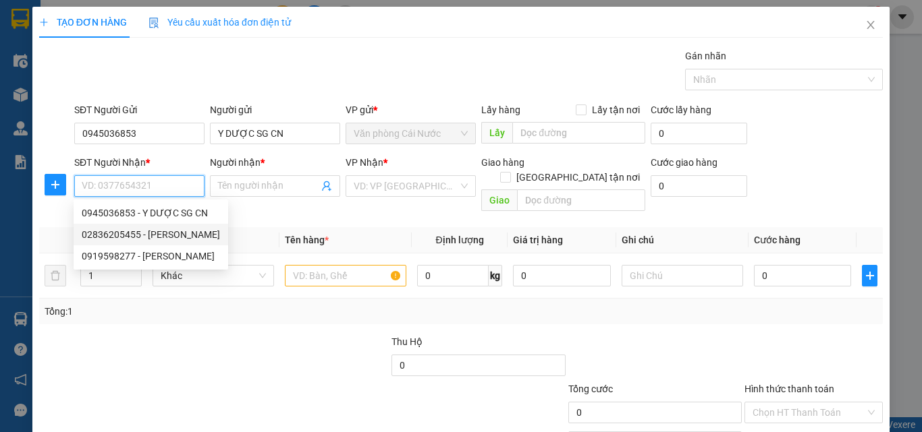
click at [155, 231] on div "02836205455 - CÁT TƯỜNG" at bounding box center [151, 234] width 138 height 15
type input "02836205455"
type input "[PERSON_NAME]"
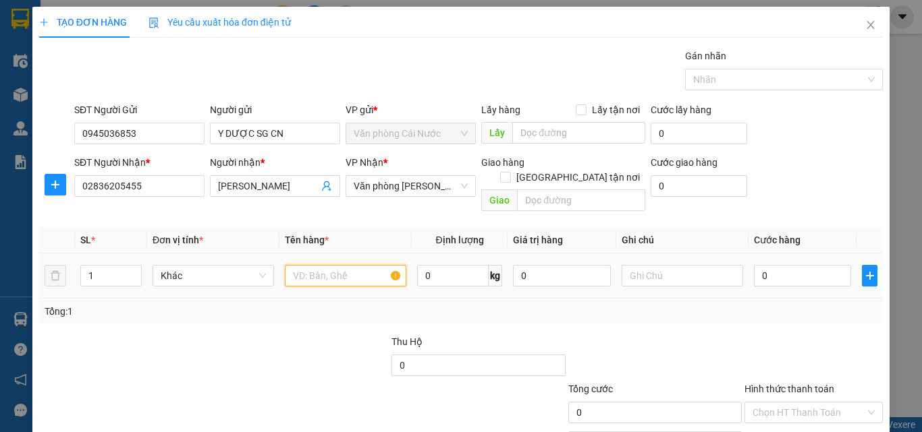
drag, startPoint x: 327, startPoint y: 269, endPoint x: 335, endPoint y: 262, distance: 10.0
click at [329, 271] on input "text" at bounding box center [345, 276] width 121 height 22
type input "1 HỘP"
click at [818, 265] on input "0" at bounding box center [802, 276] width 97 height 22
type input "3"
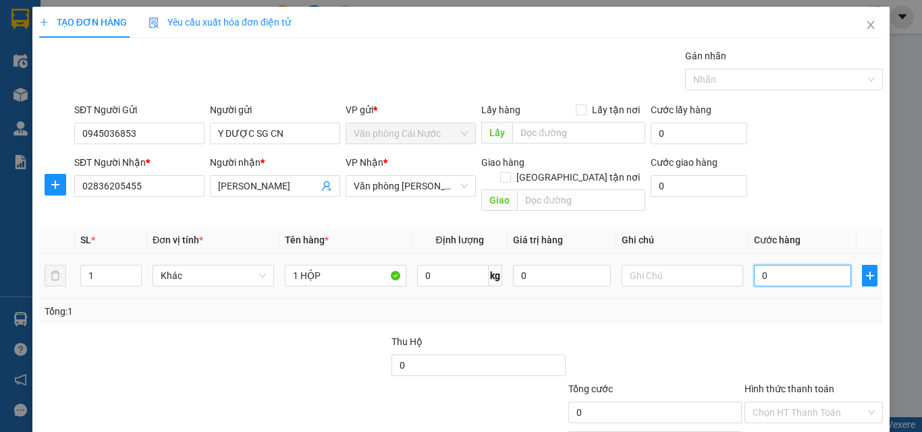
type input "3"
type input "30"
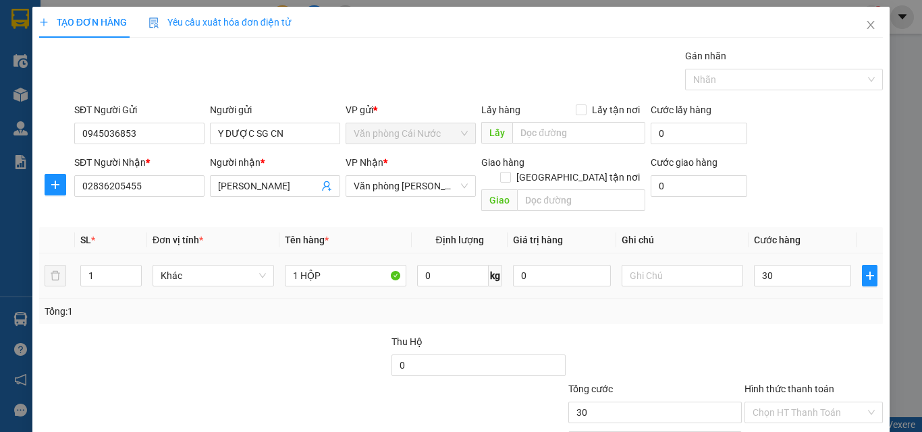
click at [775, 304] on div "Tổng: 1" at bounding box center [461, 311] width 833 height 15
type input "30.000"
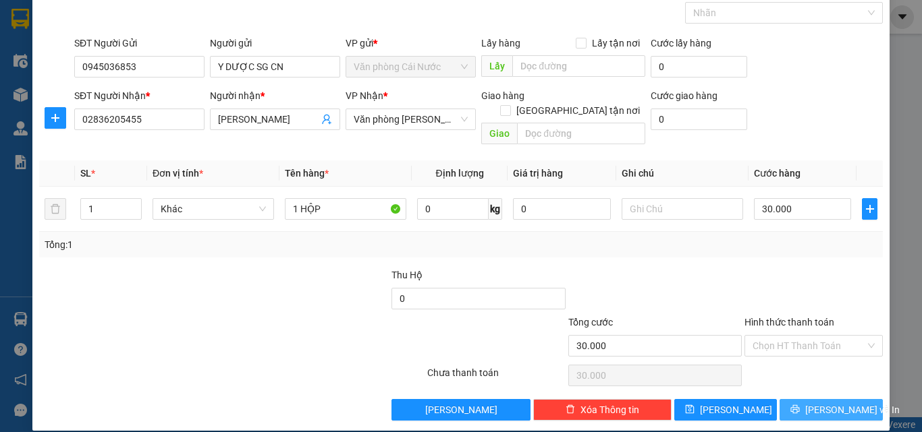
click at [808, 399] on button "[PERSON_NAME] và In" at bounding box center [830, 410] width 103 height 22
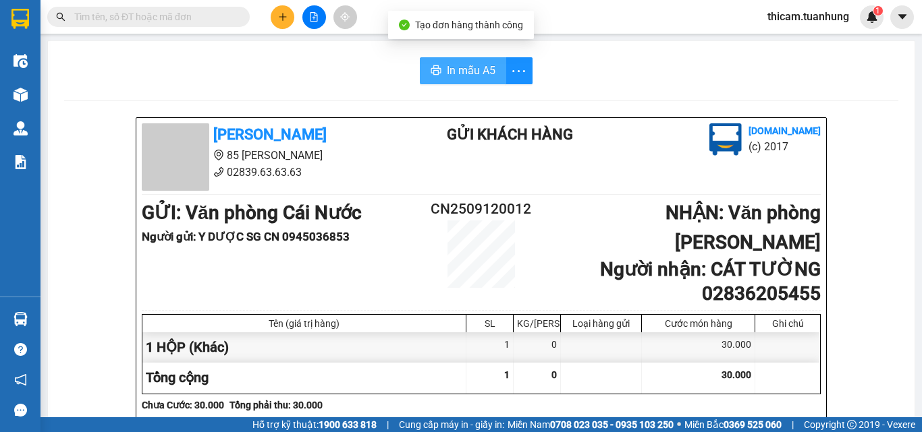
click at [464, 65] on span "In mẫu A5" at bounding box center [471, 70] width 49 height 17
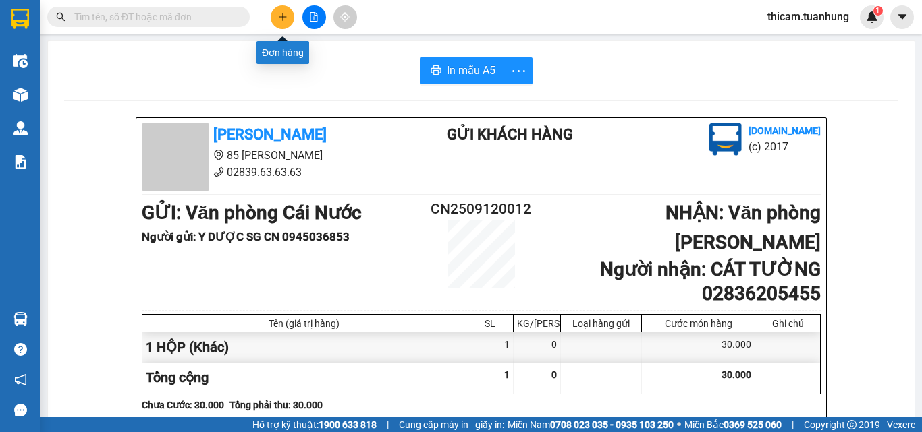
click at [285, 20] on icon "plus" at bounding box center [282, 16] width 9 height 9
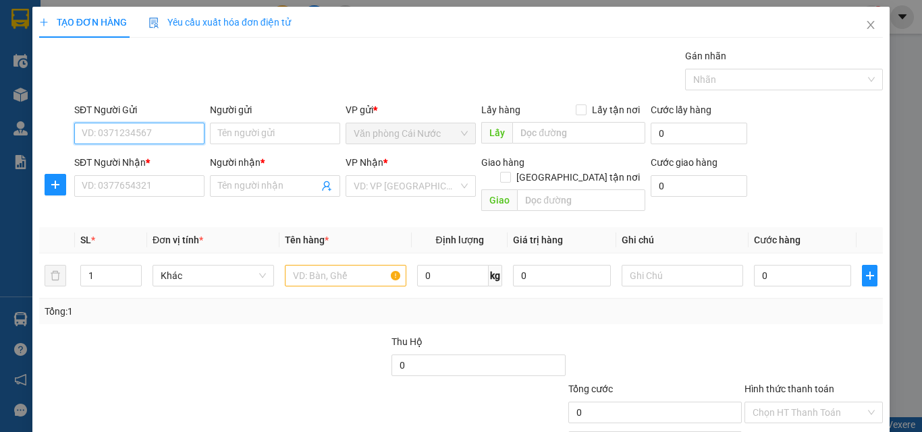
click at [164, 134] on input "SĐT Người Gửi" at bounding box center [139, 134] width 130 height 22
type input "0916071039"
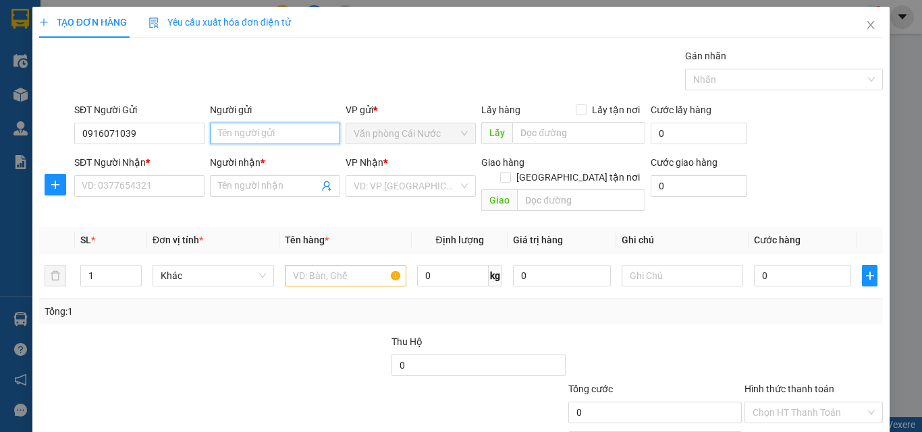
click at [229, 128] on input "Người gửi" at bounding box center [275, 134] width 130 height 22
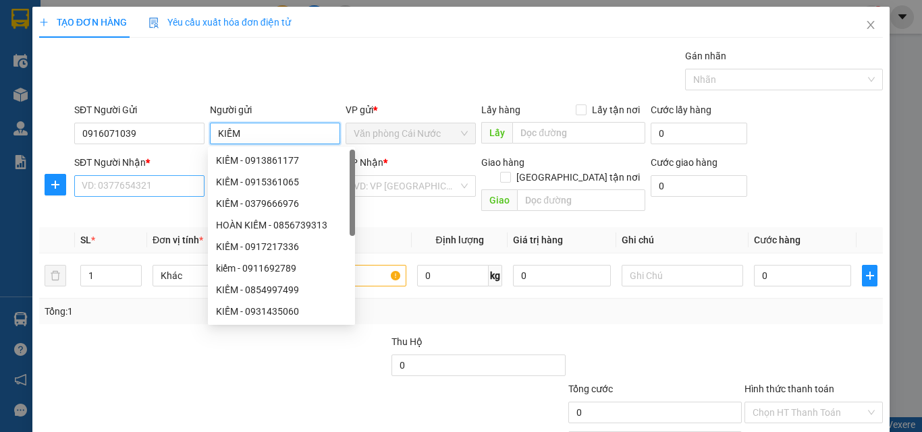
type input "KIẾM"
click at [148, 185] on input "SĐT Người Nhận *" at bounding box center [139, 186] width 130 height 22
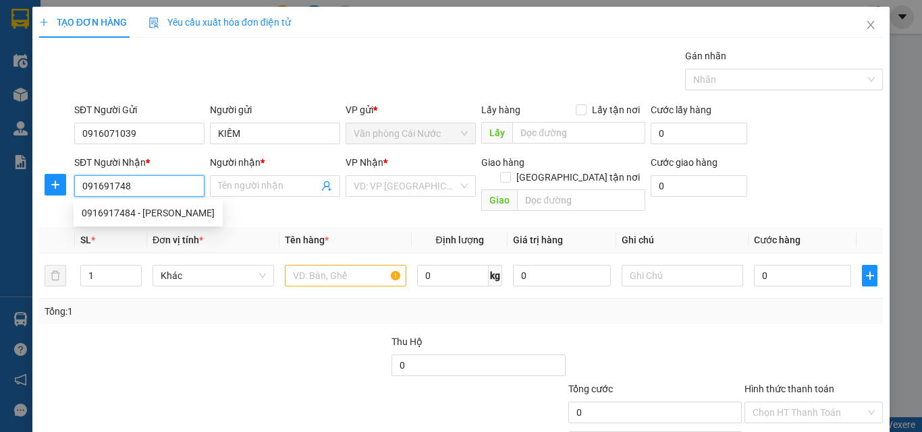
type input "0916917484"
click at [183, 208] on div "0916917484 - CAO GIA NGỌC" at bounding box center [148, 213] width 133 height 15
type input "CAO GIA NGỌC"
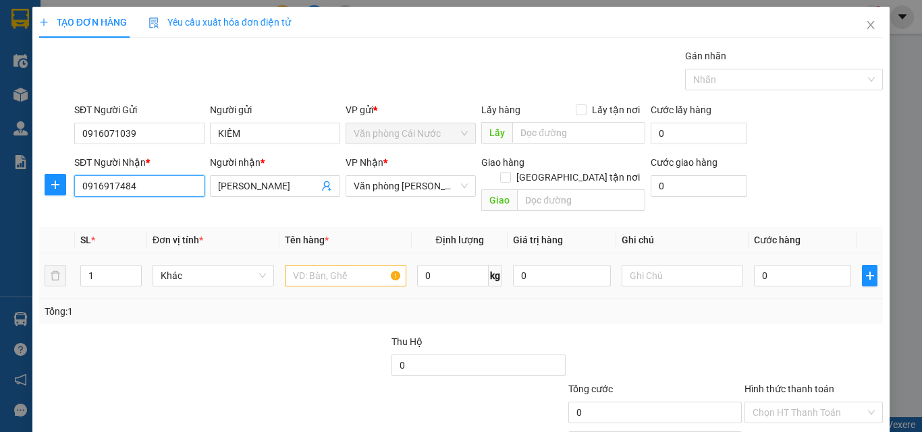
type input "0916917484"
drag, startPoint x: 350, startPoint y: 260, endPoint x: 341, endPoint y: 256, distance: 9.4
click at [347, 265] on input "text" at bounding box center [345, 276] width 121 height 22
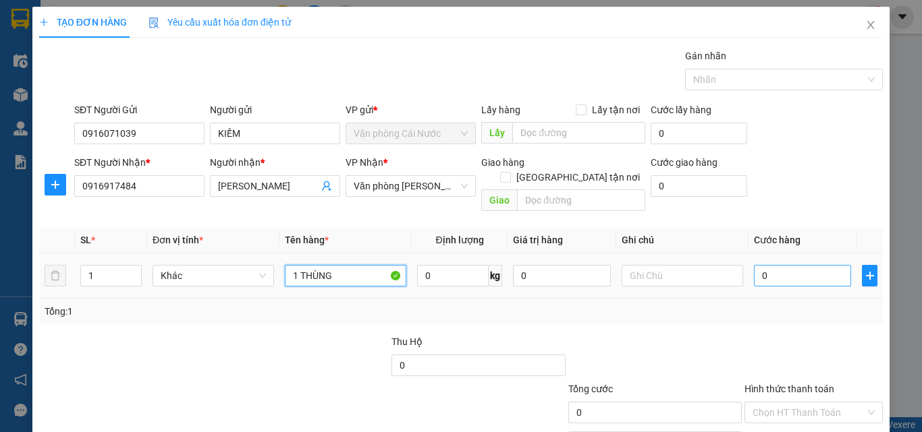
type input "1 THÙNG"
click at [816, 269] on input "0" at bounding box center [802, 276] width 97 height 22
type input "4"
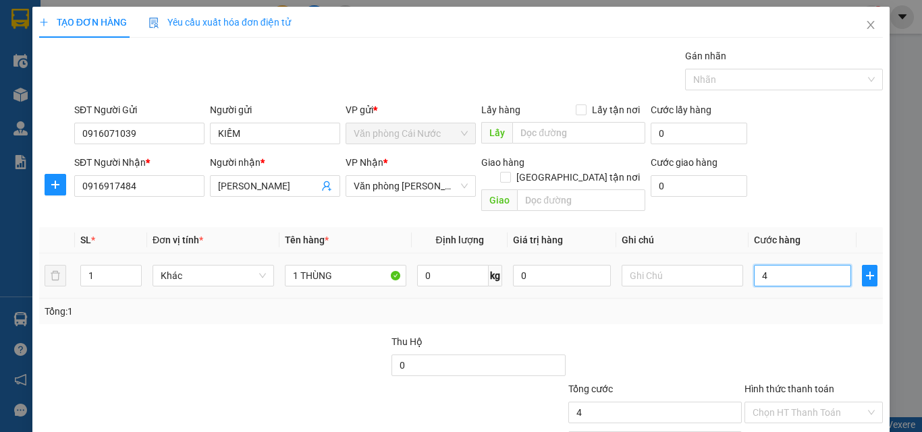
type input "40"
type input "40.000"
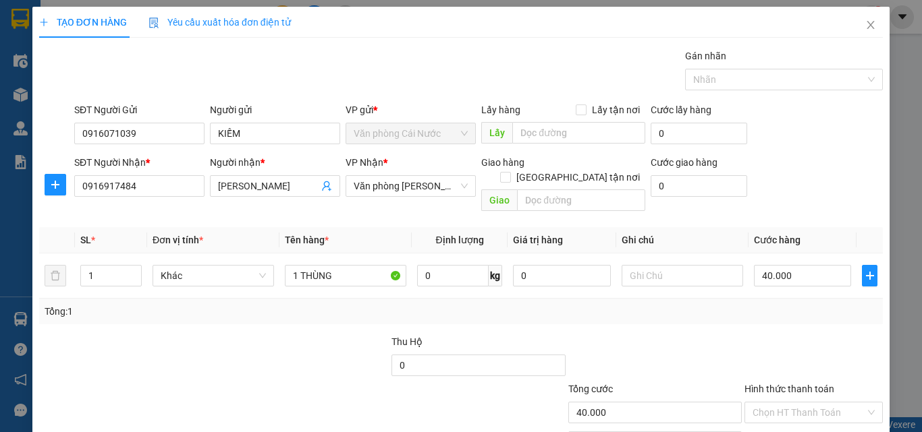
click at [799, 311] on div "Transit Pickup Surcharge Ids Transit Deliver Surcharge Ids Transit Deliver Surc…" at bounding box center [460, 268] width 843 height 439
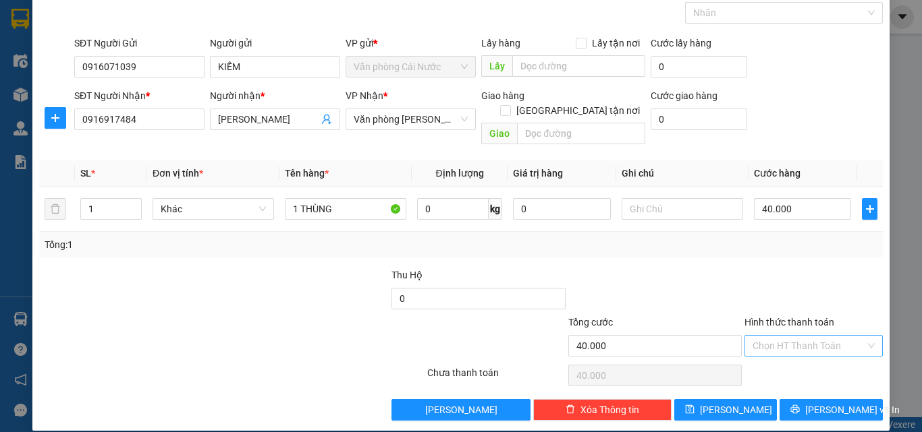
click at [812, 336] on input "Hình thức thanh toán" at bounding box center [808, 346] width 113 height 20
click at [798, 362] on div "Tại văn phòng" at bounding box center [805, 358] width 121 height 15
type input "0"
click at [818, 403] on span "[PERSON_NAME] và In" at bounding box center [852, 410] width 94 height 15
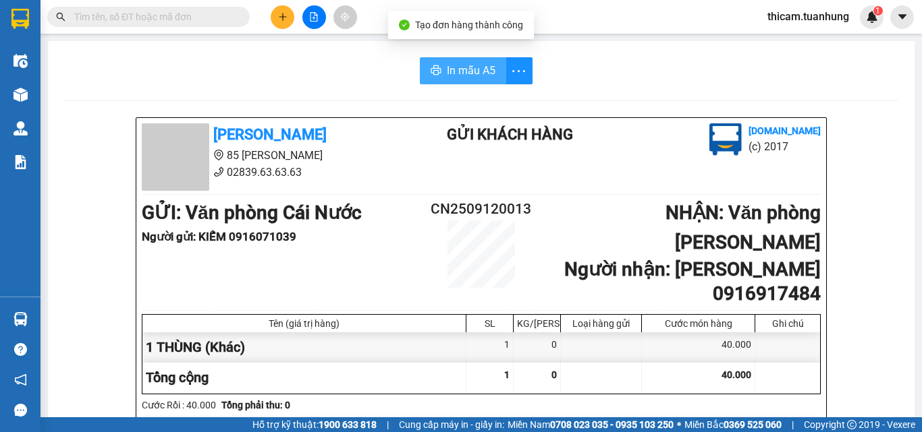
click at [477, 75] on span "In mẫu A5" at bounding box center [471, 70] width 49 height 17
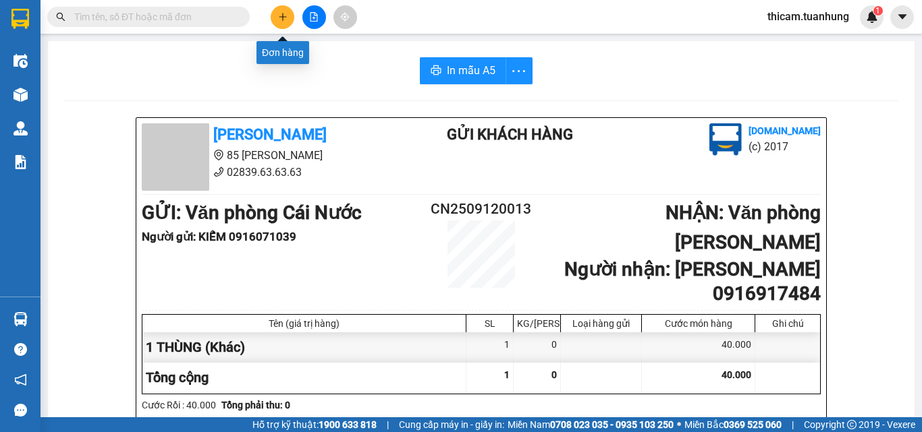
click at [287, 20] on icon "plus" at bounding box center [282, 16] width 9 height 9
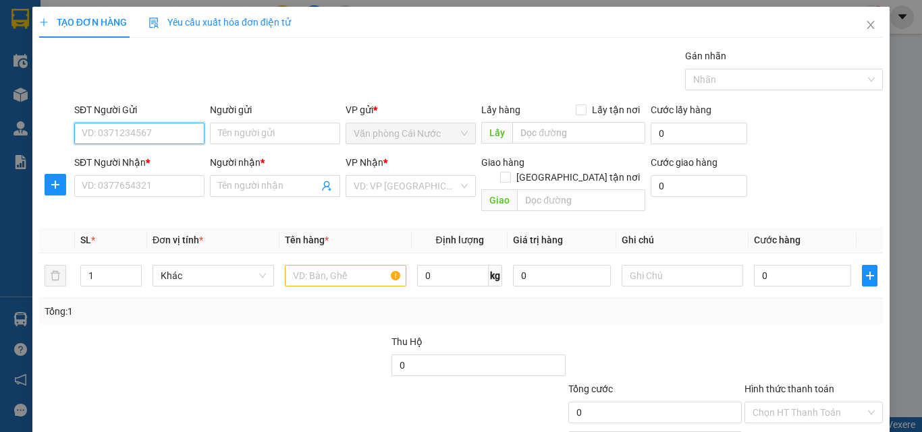
click at [106, 138] on input "SĐT Người Gửi" at bounding box center [139, 134] width 130 height 22
type input "0946028669"
click at [140, 156] on div "0946028669 - TÂM" at bounding box center [138, 160] width 113 height 15
type input "TÂM"
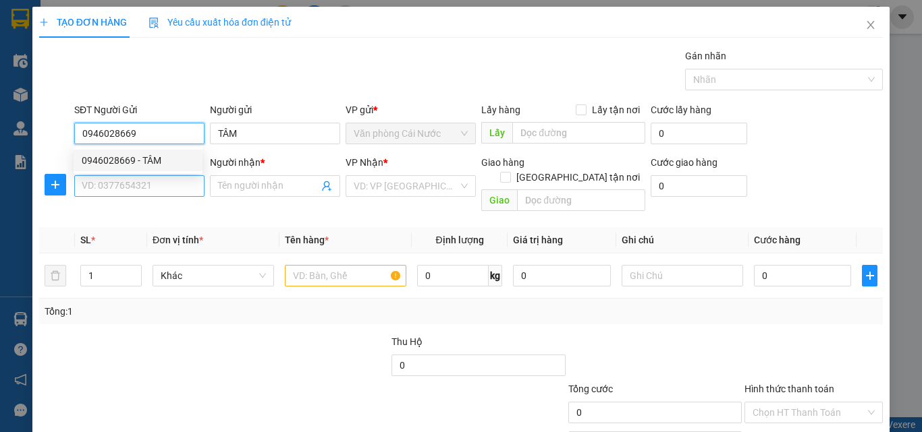
type input "0946028669"
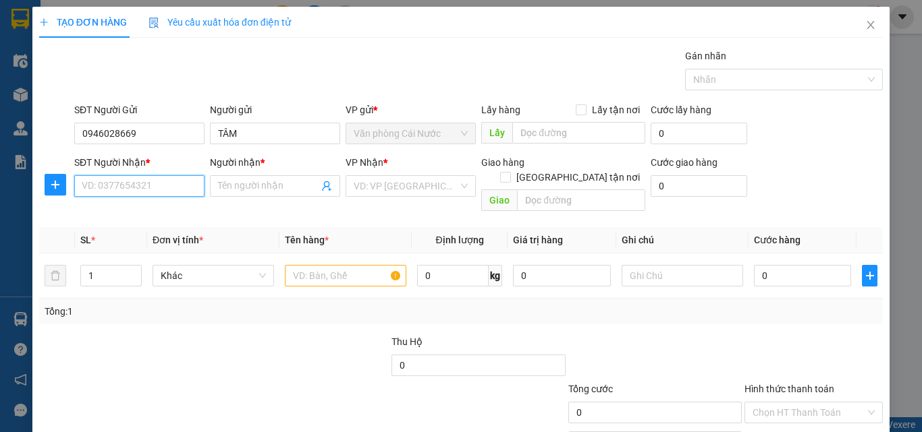
click at [123, 181] on input "SĐT Người Nhận *" at bounding box center [139, 186] width 130 height 22
click at [148, 213] on div "0832336457 - LAVY" at bounding box center [138, 213] width 113 height 15
type input "0832336457"
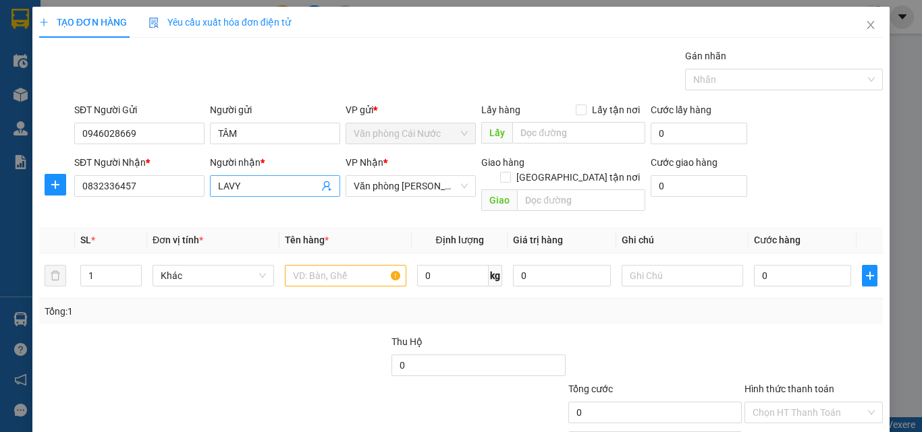
click at [225, 186] on input "LAVY" at bounding box center [268, 186] width 101 height 15
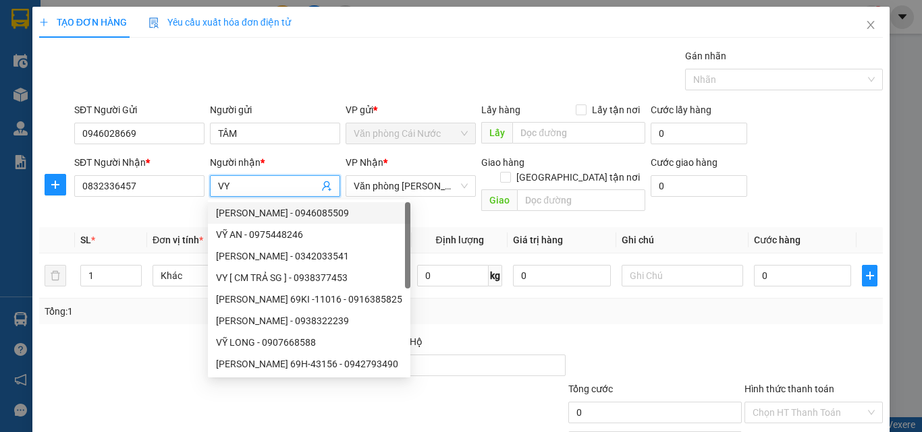
type input "VY"
click at [401, 106] on div "VP gửi *" at bounding box center [410, 110] width 130 height 15
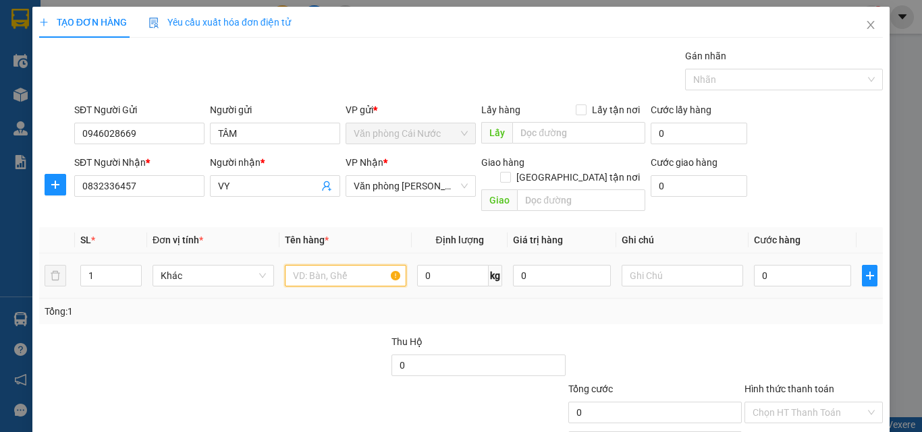
click at [289, 265] on input "text" at bounding box center [345, 276] width 121 height 22
type input "1 THÙNG"
click at [781, 265] on input "0" at bounding box center [802, 276] width 97 height 22
type input "4"
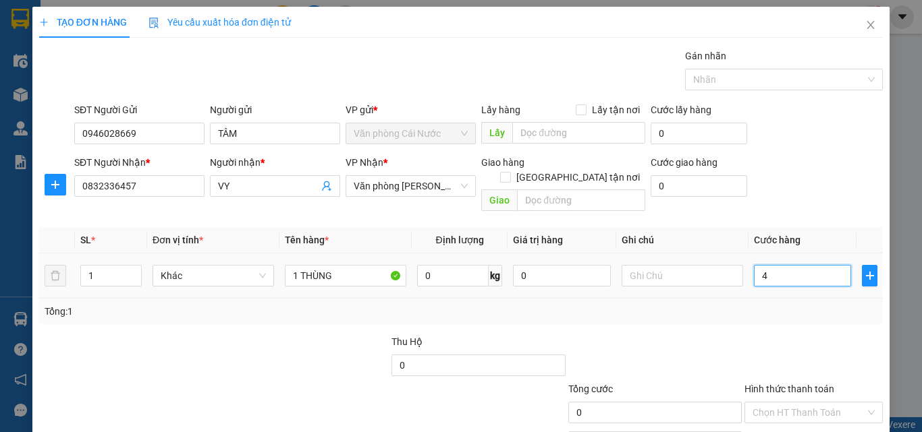
type input "4"
type input "40"
type input "40.000"
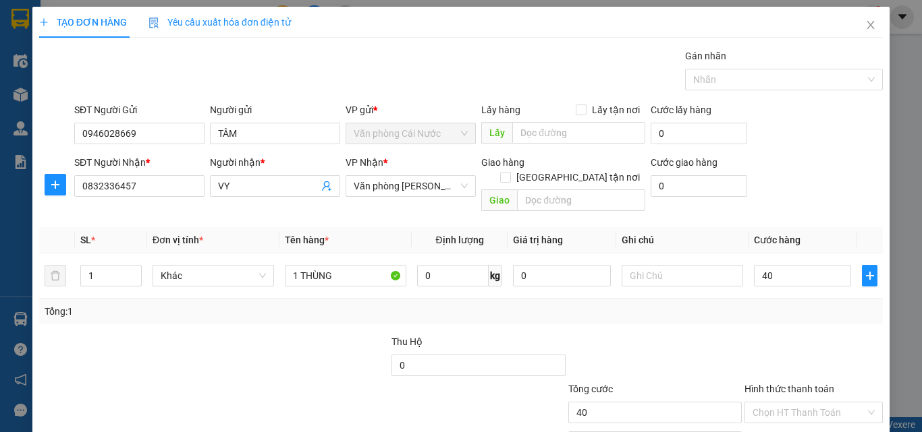
type input "40.000"
click at [772, 343] on div at bounding box center [813, 358] width 141 height 47
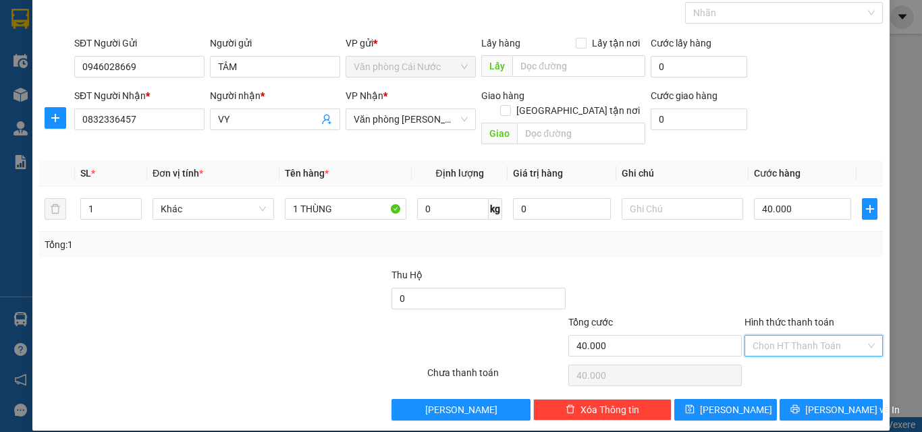
drag, startPoint x: 785, startPoint y: 327, endPoint x: 780, endPoint y: 333, distance: 7.2
click at [781, 336] on input "Hình thức thanh toán" at bounding box center [808, 346] width 113 height 20
click at [776, 351] on div "Tại văn phòng" at bounding box center [805, 358] width 121 height 15
type input "0"
click at [800, 405] on icon "printer" at bounding box center [794, 409] width 9 height 9
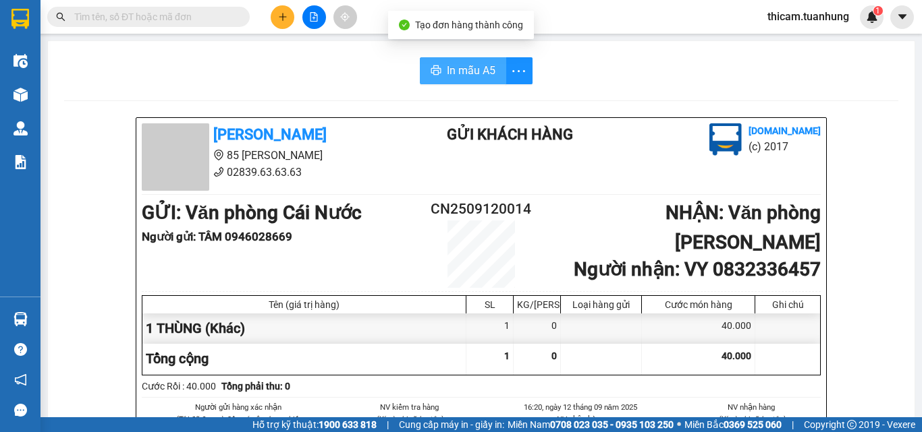
click at [455, 64] on span "In mẫu A5" at bounding box center [471, 70] width 49 height 17
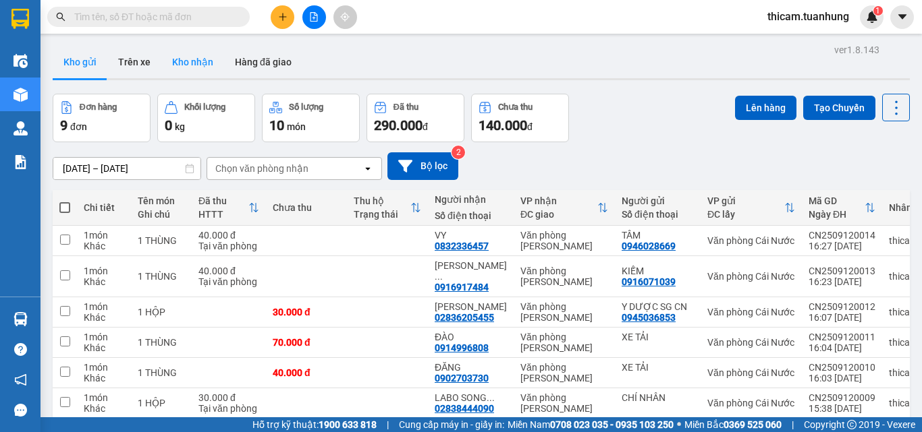
click at [186, 60] on button "Kho nhận" at bounding box center [192, 62] width 63 height 32
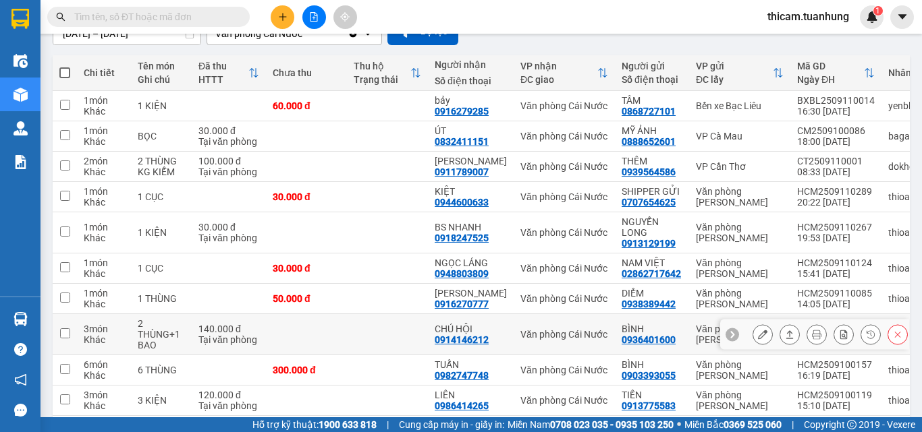
scroll to position [194, 0]
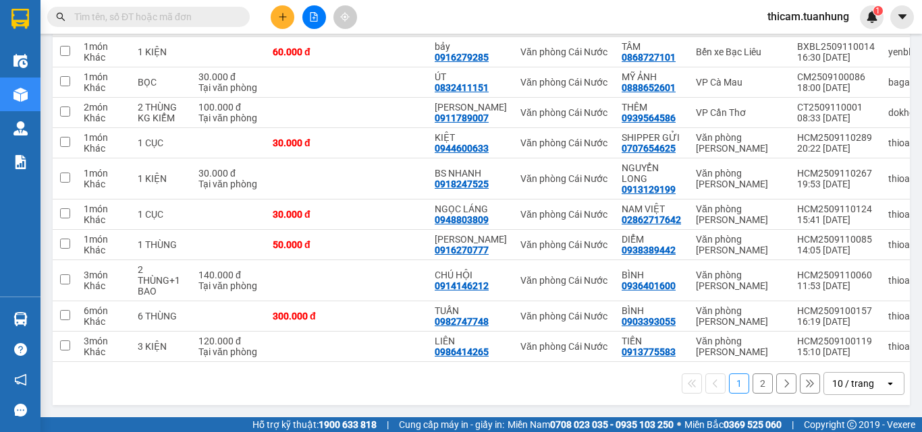
click at [752, 383] on button "2" at bounding box center [762, 384] width 20 height 20
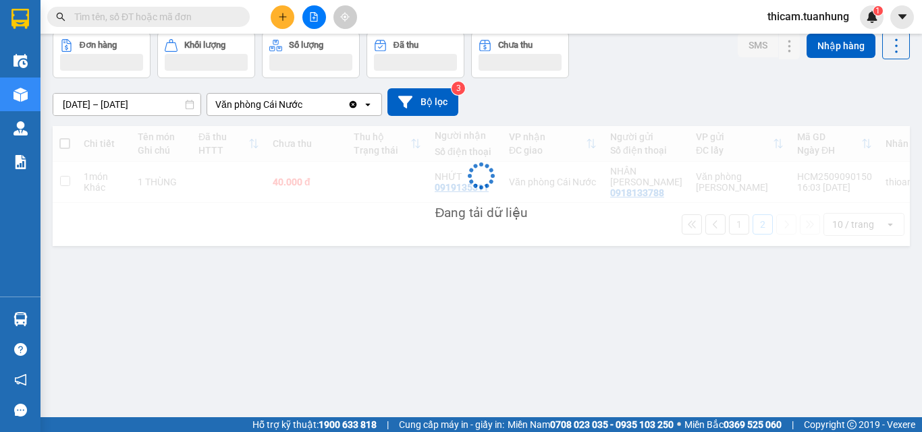
scroll to position [62, 0]
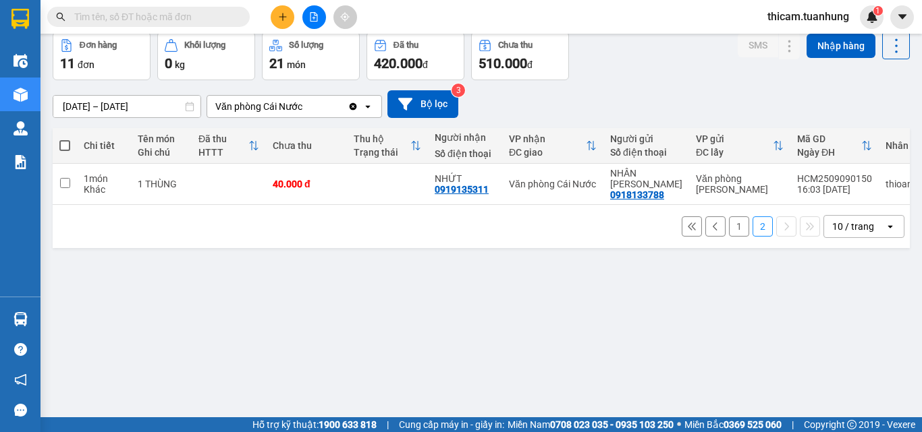
click at [729, 221] on button "1" at bounding box center [739, 227] width 20 height 20
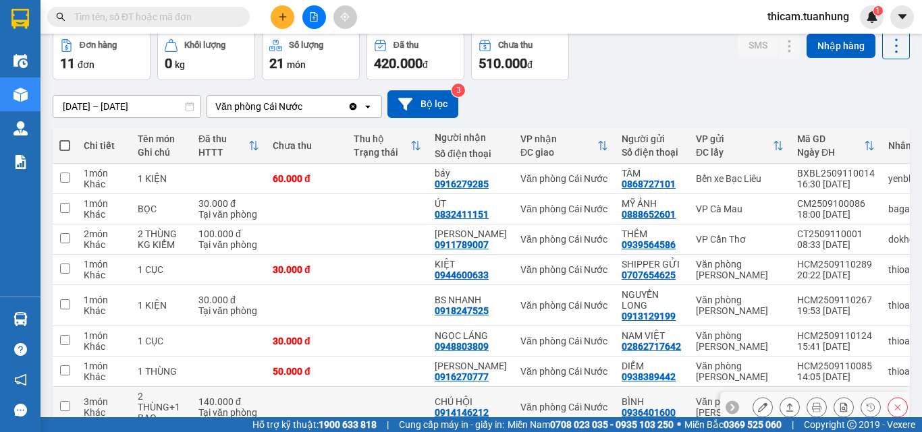
scroll to position [194, 0]
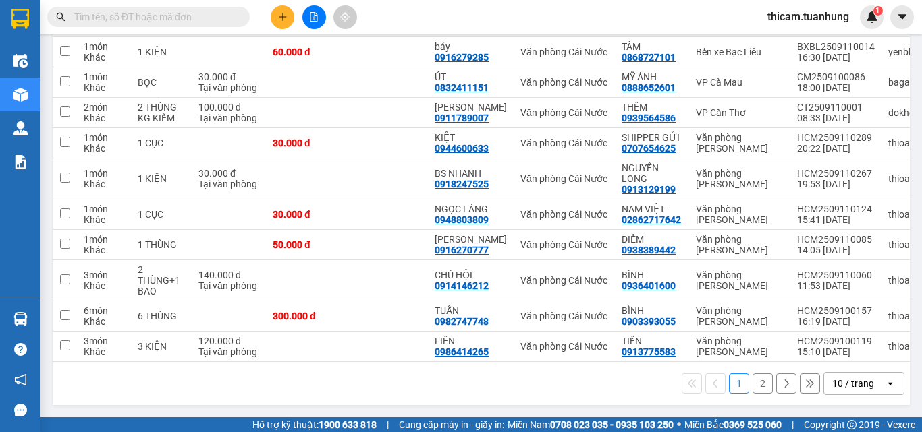
click at [200, 21] on input "text" at bounding box center [153, 16] width 159 height 15
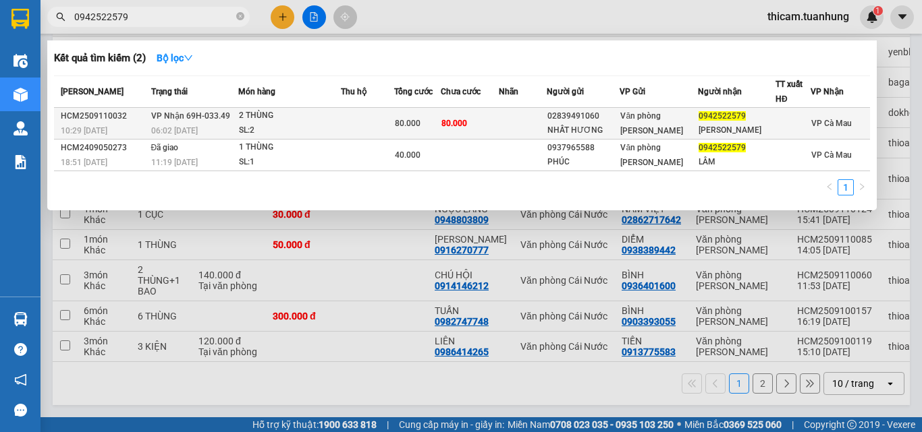
type input "0942522579"
click at [535, 119] on td at bounding box center [523, 124] width 48 height 32
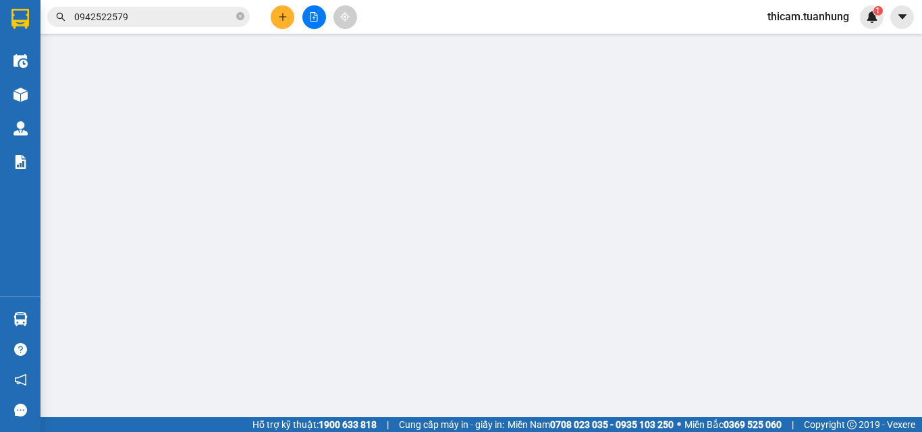
type input "02839491060"
type input "NHẤT HƯƠNG"
type input "0942522579"
type input "[PERSON_NAME]"
type input "80.000"
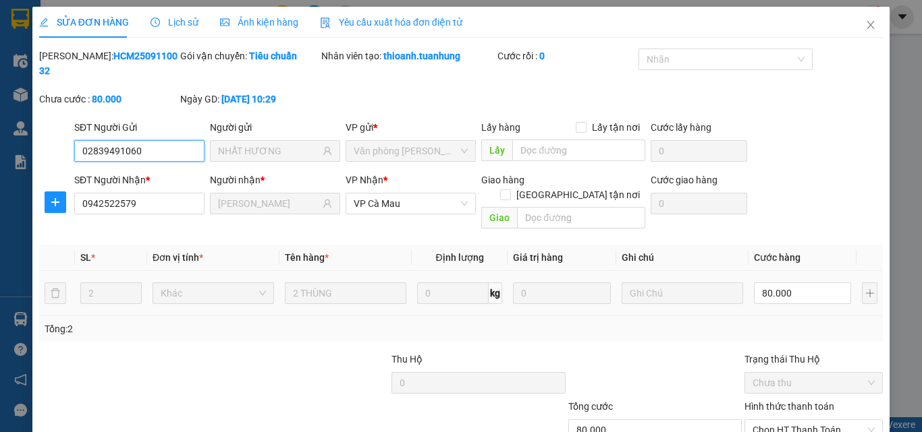
scroll to position [69, 0]
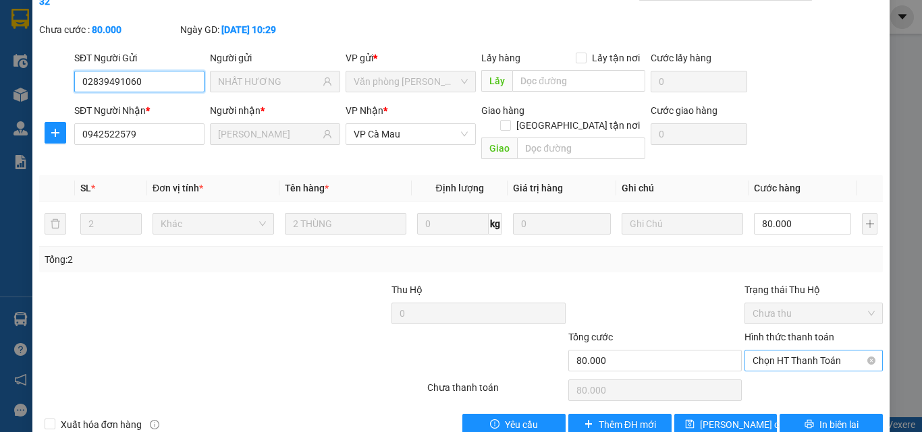
click at [788, 351] on span "Chọn HT Thanh Toán" at bounding box center [813, 361] width 122 height 20
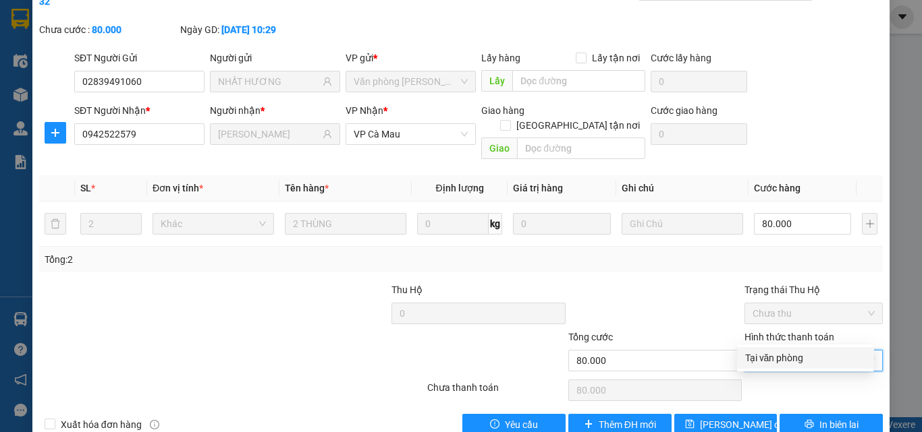
click at [781, 359] on div "Tại văn phòng" at bounding box center [805, 358] width 121 height 15
type input "0"
click at [785, 351] on span "Tại văn phòng" at bounding box center [813, 361] width 122 height 20
click at [783, 359] on div "Tại văn phòng" at bounding box center [805, 358] width 121 height 15
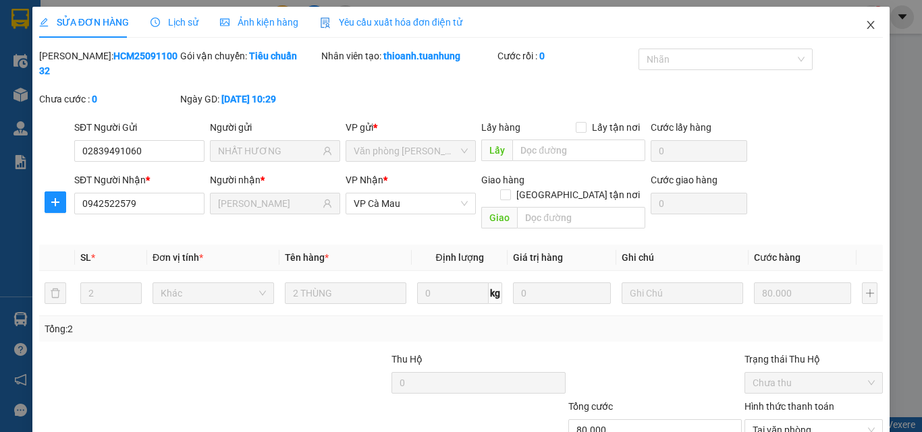
click at [865, 26] on icon "close" at bounding box center [870, 25] width 11 height 11
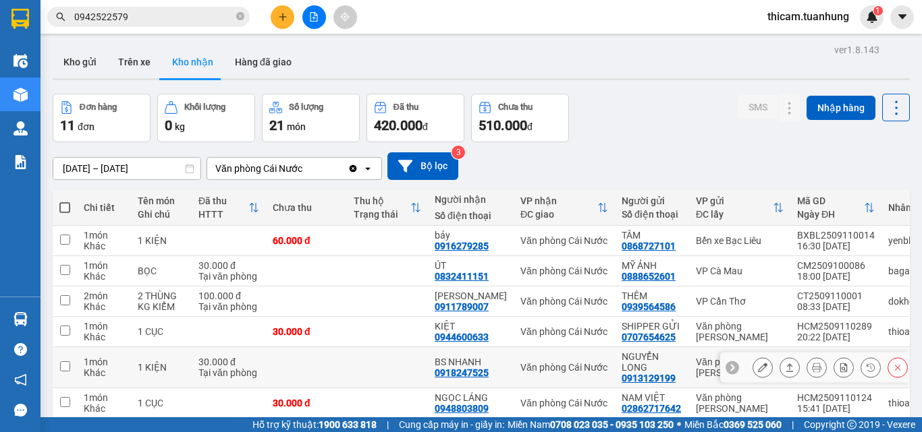
scroll to position [194, 0]
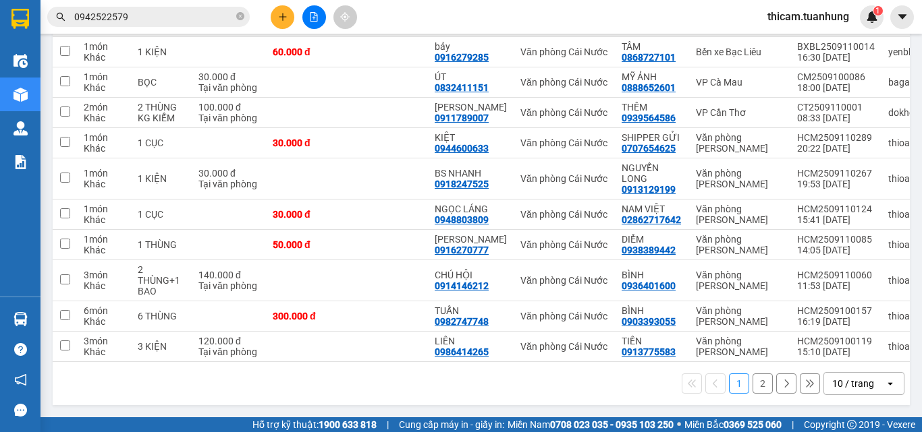
click at [755, 389] on button "2" at bounding box center [762, 384] width 20 height 20
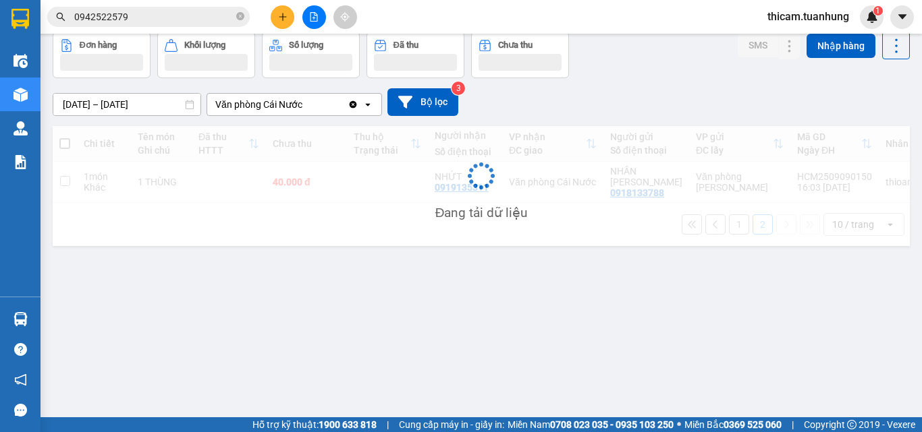
scroll to position [62, 0]
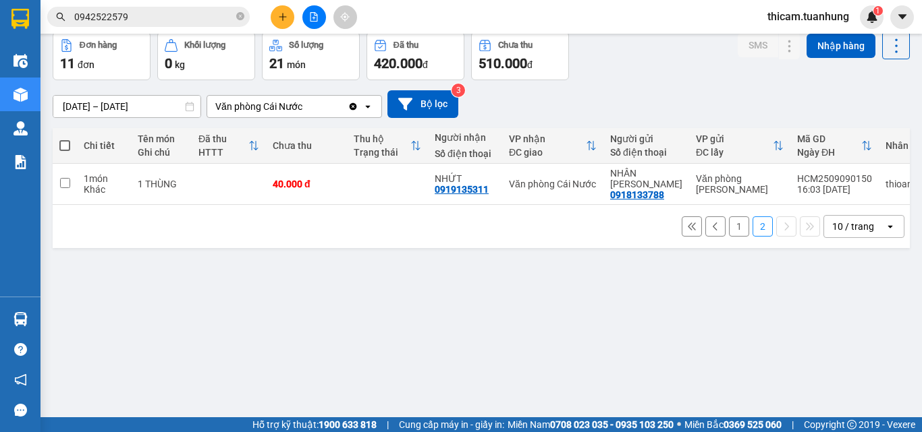
click at [730, 225] on button "1" at bounding box center [739, 227] width 20 height 20
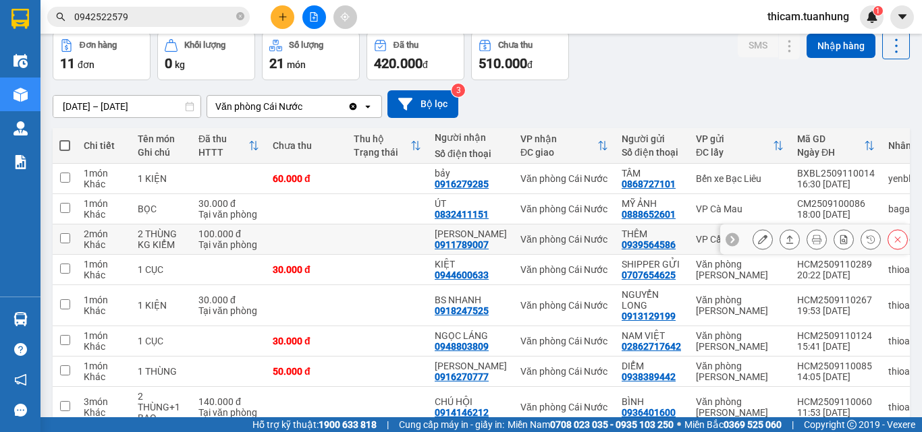
scroll to position [194, 0]
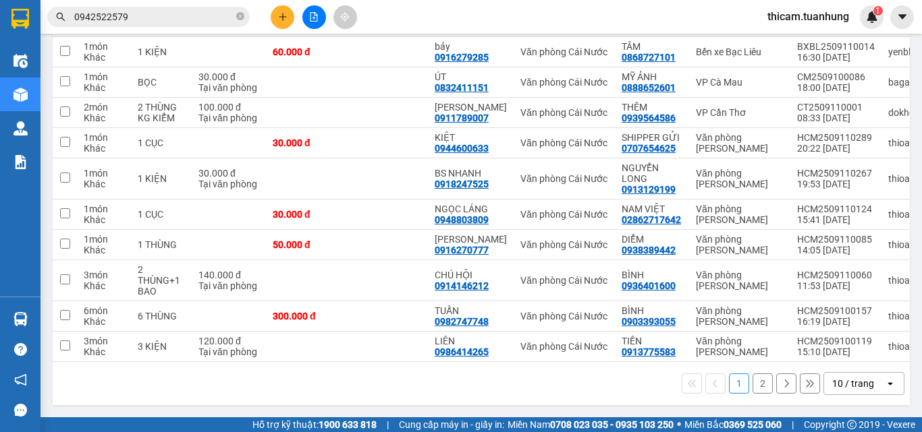
click at [752, 388] on button "2" at bounding box center [762, 384] width 20 height 20
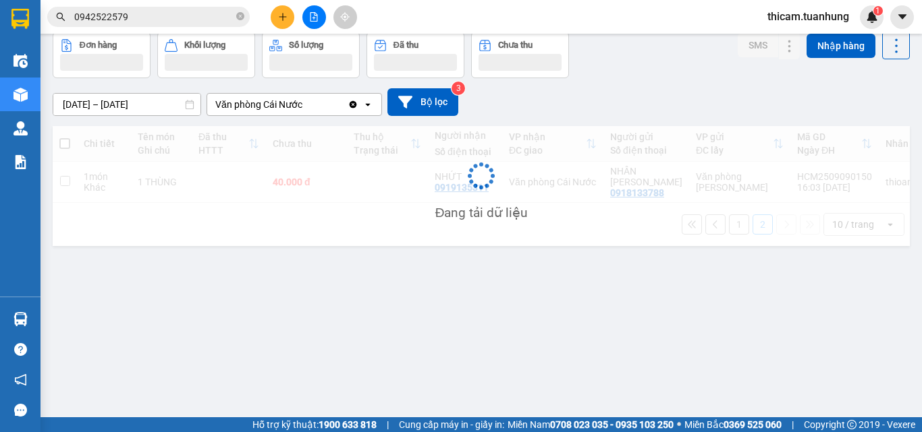
scroll to position [62, 0]
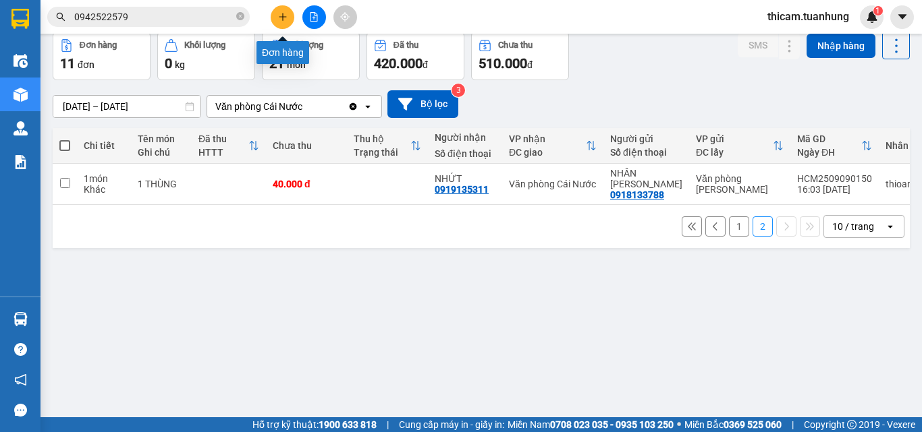
click at [289, 18] on button at bounding box center [283, 17] width 24 height 24
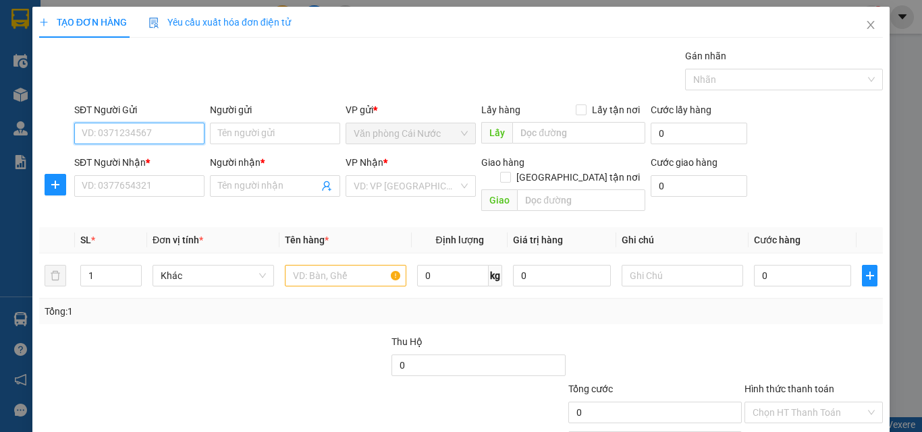
click at [188, 134] on input "SĐT Người Gửi" at bounding box center [139, 134] width 130 height 22
type input "0912107665"
click at [121, 160] on div "0912107665 - TUYỀN" at bounding box center [138, 160] width 113 height 15
type input "TUYỀN"
type input "0912107665"
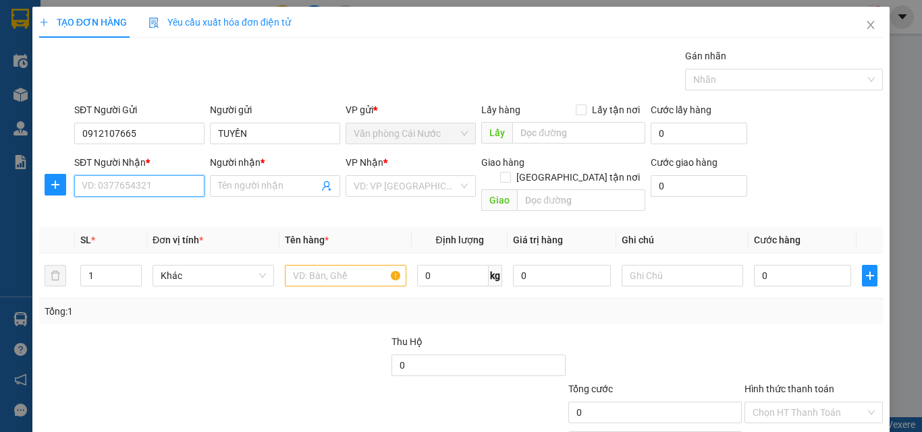
click at [142, 189] on input "SĐT Người Nhận *" at bounding box center [139, 186] width 130 height 22
click at [144, 231] on div "0947133941 - LOAN" at bounding box center [138, 234] width 113 height 15
type input "0947133941"
type input "LOAN"
click at [314, 265] on input "text" at bounding box center [345, 276] width 121 height 22
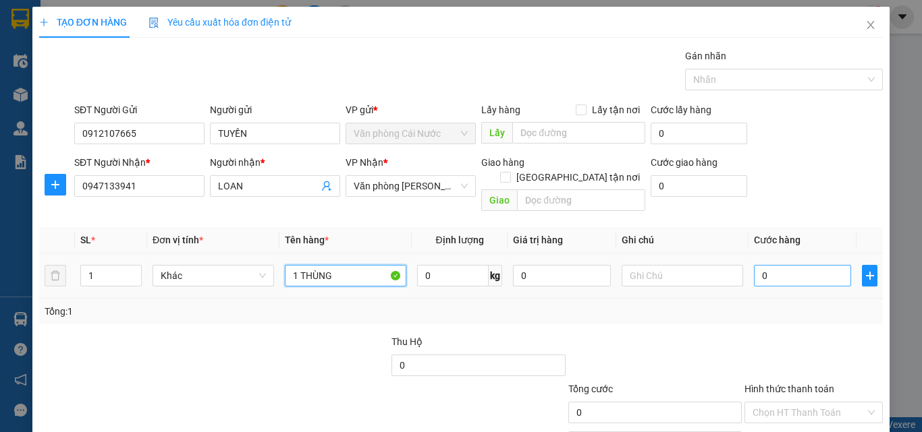
type input "1 THÙNG"
click at [806, 266] on input "0" at bounding box center [802, 276] width 97 height 22
type input "5"
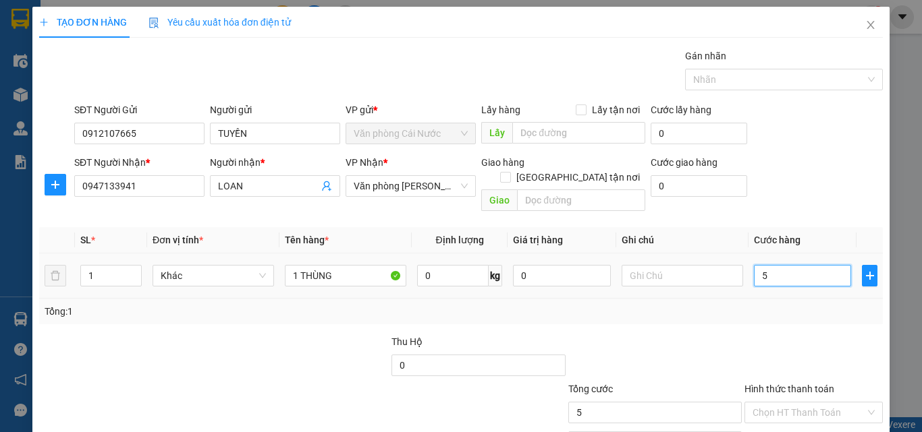
type input "50"
type input "50.000"
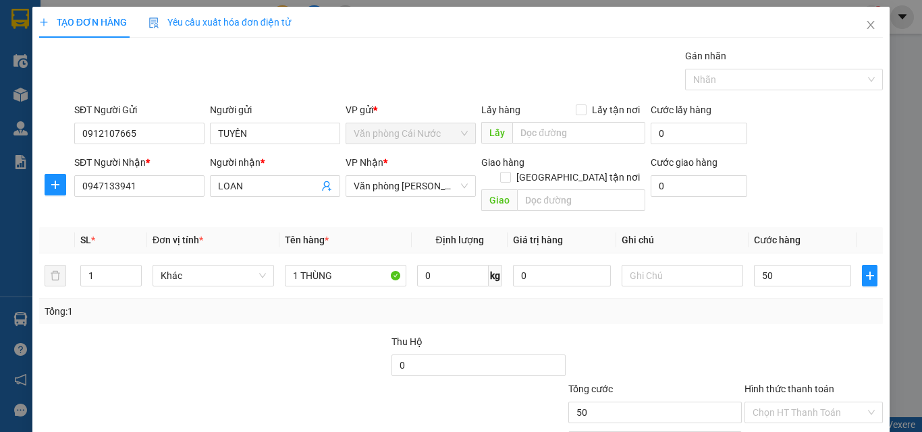
type input "50.000"
click at [775, 311] on div "Transit Pickup Surcharge Ids Transit Deliver Surcharge Ids Transit Deliver Surc…" at bounding box center [460, 268] width 843 height 439
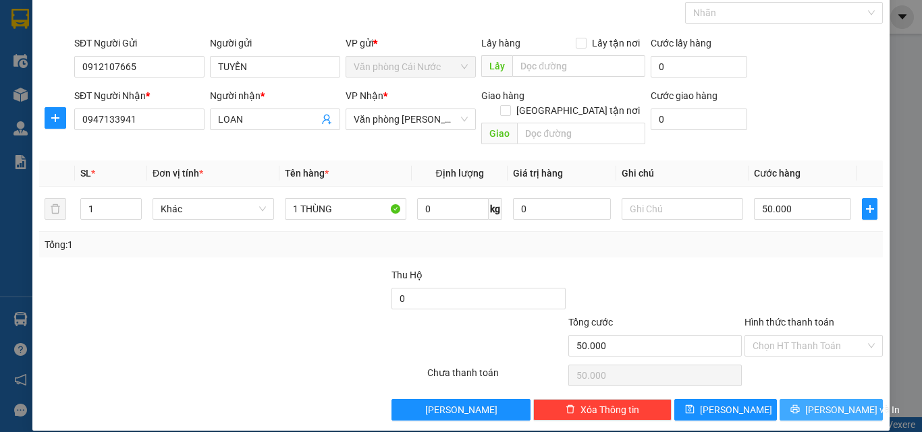
click at [812, 403] on span "[PERSON_NAME] và In" at bounding box center [852, 410] width 94 height 15
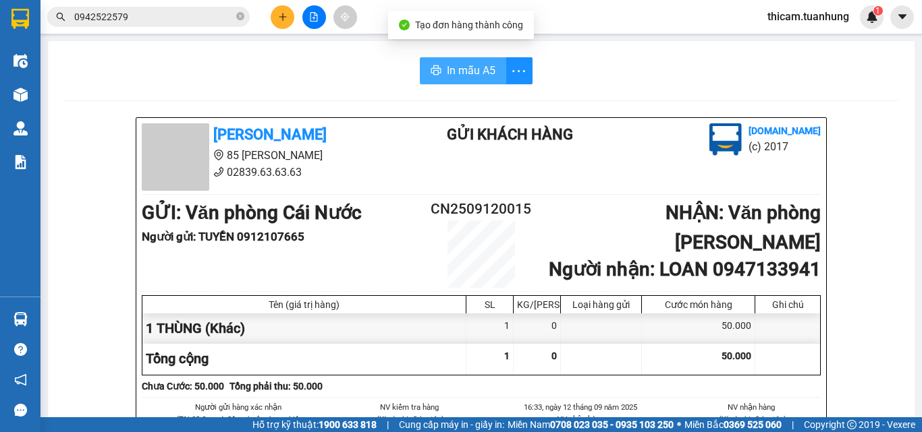
click at [459, 76] on span "In mẫu A5" at bounding box center [471, 70] width 49 height 17
